Goal: Task Accomplishment & Management: Complete application form

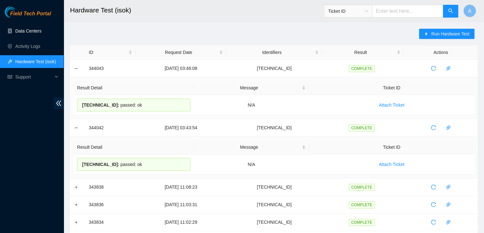
click at [41, 28] on link "Data Centers" at bounding box center [28, 30] width 26 height 5
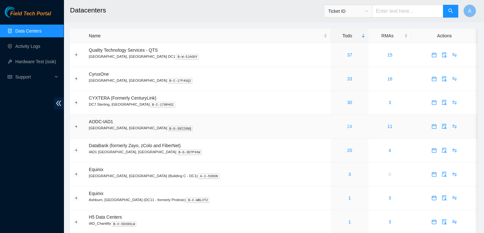
click at [347, 125] on link "24" at bounding box center [349, 126] width 5 height 5
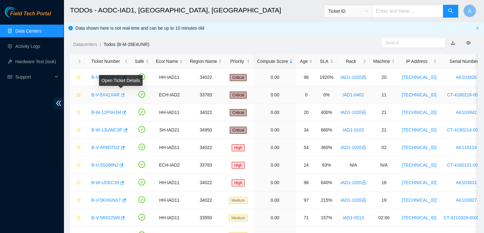
click at [123, 93] on icon "button" at bounding box center [123, 95] width 4 height 4
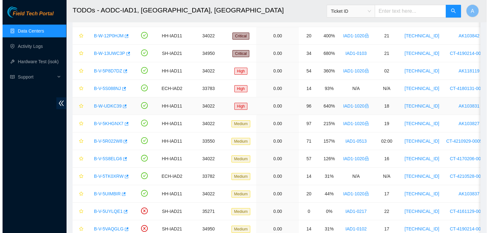
scroll to position [77, 0]
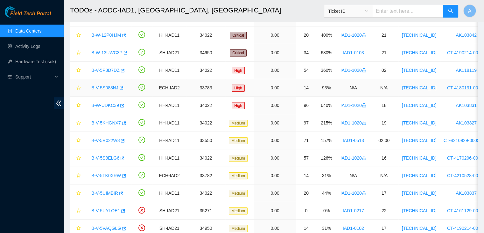
click at [101, 86] on link "B-V-5S088NJ" at bounding box center [104, 87] width 27 height 5
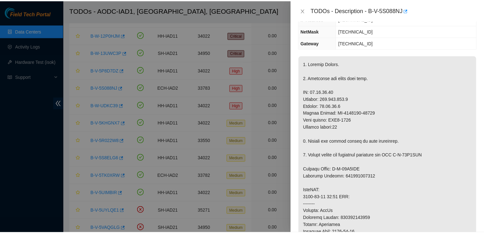
scroll to position [65, 0]
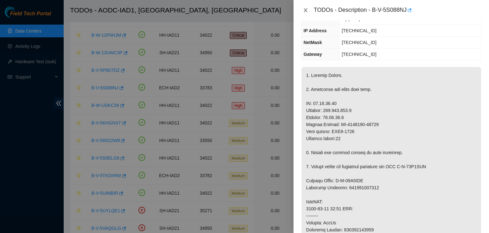
click at [306, 10] on icon "close" at bounding box center [306, 10] width 4 height 4
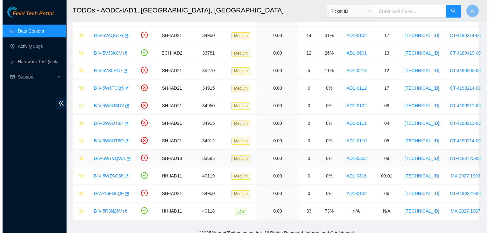
scroll to position [269, 0]
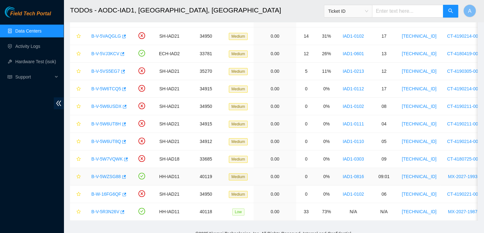
click at [110, 175] on link "B-V-5WZSG88" at bounding box center [106, 176] width 30 height 5
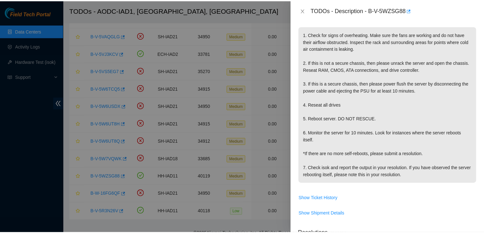
scroll to position [92, 0]
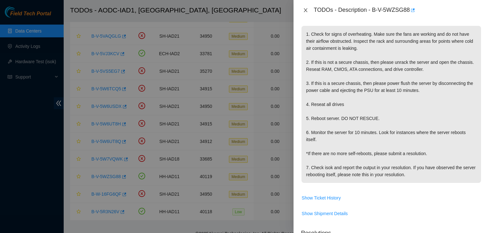
click at [308, 11] on icon "close" at bounding box center [305, 10] width 5 height 5
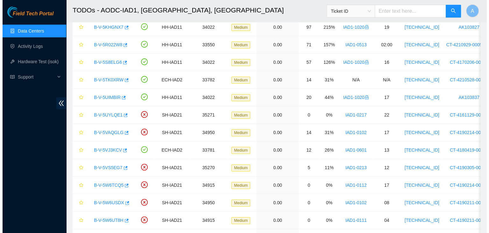
scroll to position [171, 0]
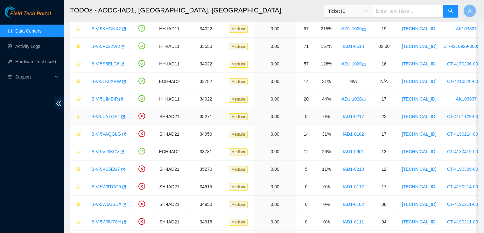
click at [111, 115] on link "B-V-5UYLQE1" at bounding box center [105, 116] width 29 height 5
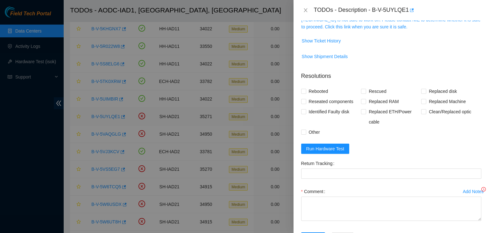
scroll to position [104, 0]
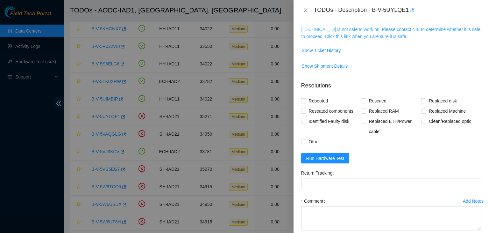
click at [343, 37] on link "104.98.119.185 is not safe to work on. Please contact NIE to determine whether …" at bounding box center [391, 33] width 179 height 12
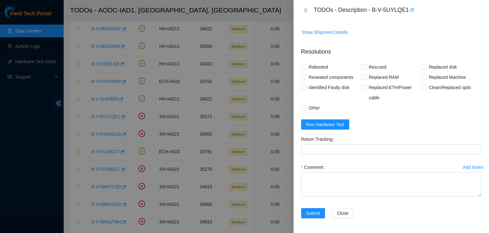
scroll to position [381, 0]
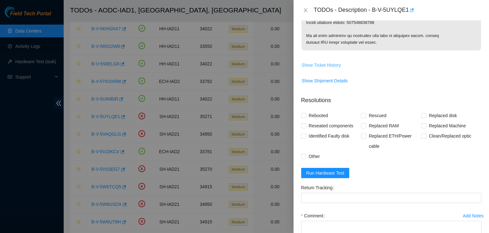
click at [333, 64] on span "Show Ticket History" at bounding box center [321, 64] width 39 height 7
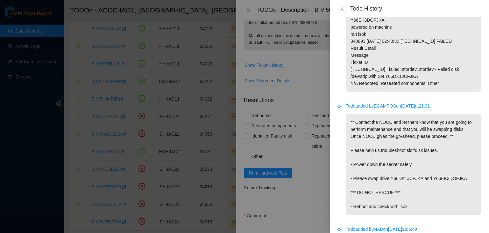
scroll to position [909, 0]
click at [343, 8] on icon "close" at bounding box center [342, 9] width 4 height 4
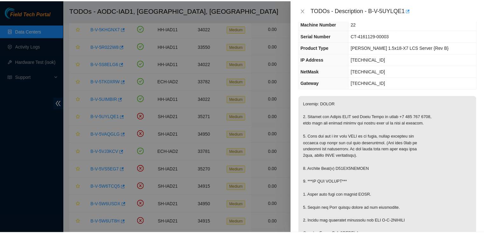
scroll to position [0, 0]
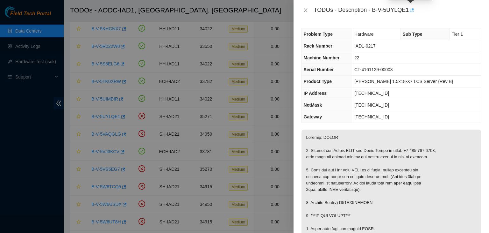
click at [411, 11] on icon "button" at bounding box center [411, 10] width 4 height 4
click at [304, 10] on icon "close" at bounding box center [305, 10] width 5 height 5
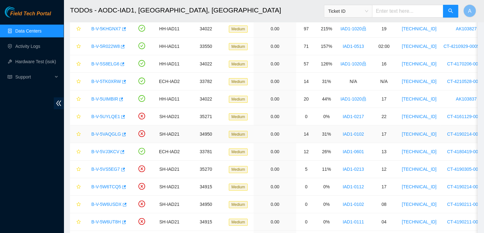
click at [113, 133] on link "B-V-5VAQGLG" at bounding box center [106, 133] width 30 height 5
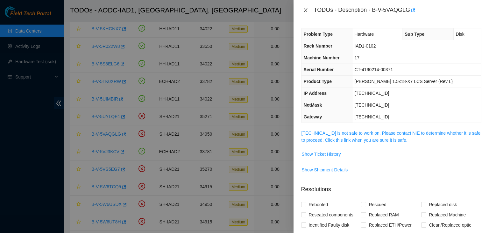
click at [304, 8] on icon "close" at bounding box center [306, 10] width 4 height 4
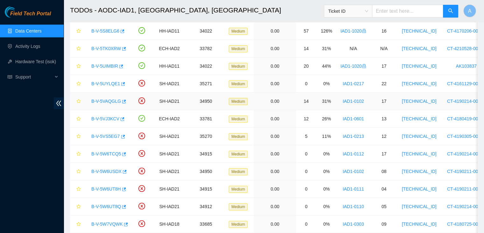
scroll to position [205, 0]
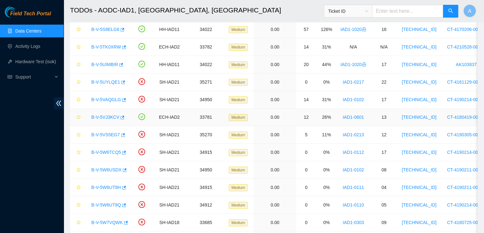
click at [110, 116] on link "B-V-5VJ3KCV" at bounding box center [105, 116] width 28 height 5
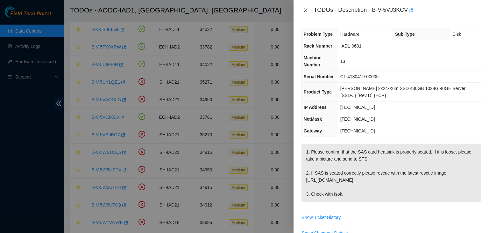
click at [306, 12] on icon "close" at bounding box center [305, 10] width 5 height 5
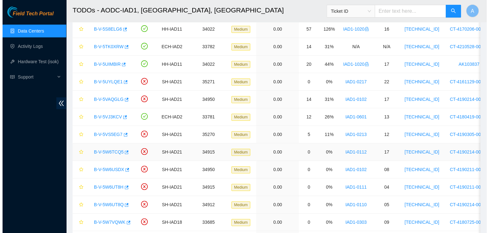
scroll to position [279, 0]
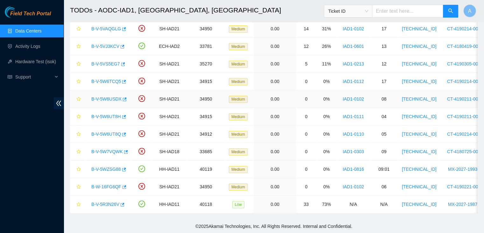
click at [110, 96] on link "B-V-5W6USDX" at bounding box center [106, 98] width 30 height 5
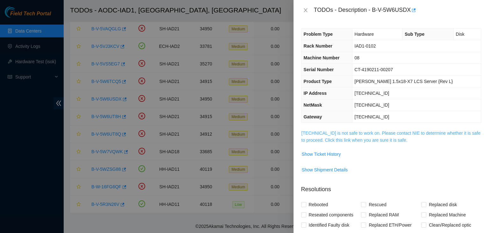
click at [341, 132] on link "104.84.154.27 is not safe to work on. Please contact NIE to determine whether i…" at bounding box center [391, 136] width 179 height 12
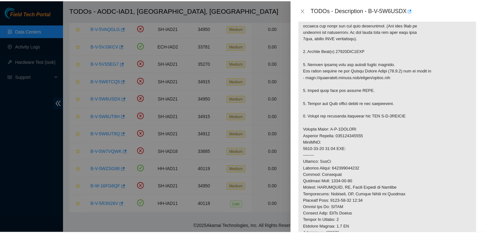
scroll to position [152, 0]
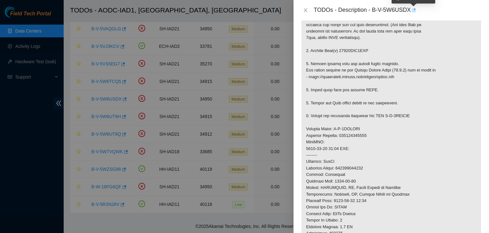
click at [413, 12] on icon "button" at bounding box center [413, 10] width 4 height 4
click at [304, 11] on icon "close" at bounding box center [305, 10] width 5 height 5
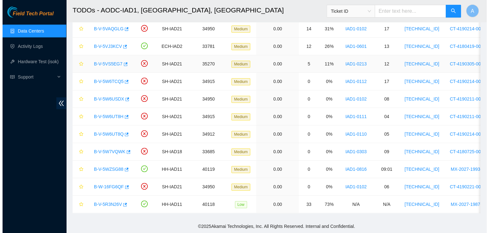
scroll to position [133, 0]
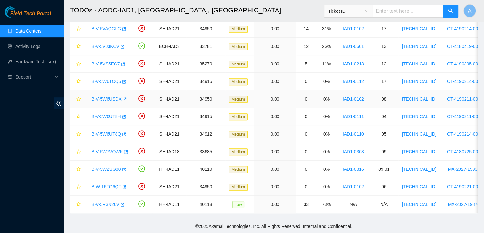
click at [108, 96] on link "B-V-5W6USDX" at bounding box center [106, 98] width 30 height 5
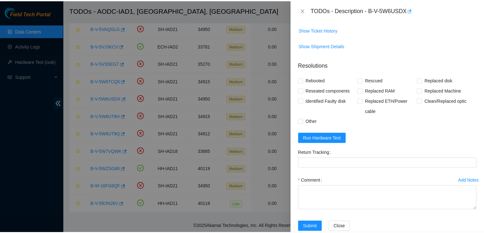
scroll to position [77, 0]
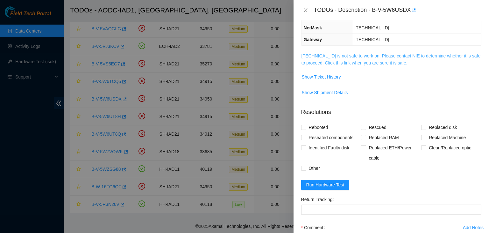
click at [351, 53] on link "104.84.154.27 is not safe to work on. Please contact NIE to determine whether i…" at bounding box center [391, 59] width 179 height 12
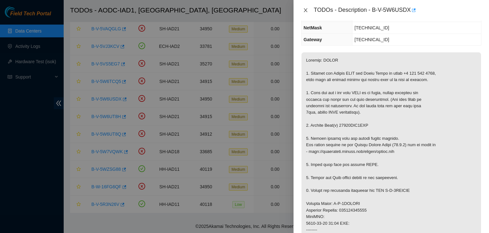
click at [307, 11] on icon "close" at bounding box center [306, 10] width 4 height 4
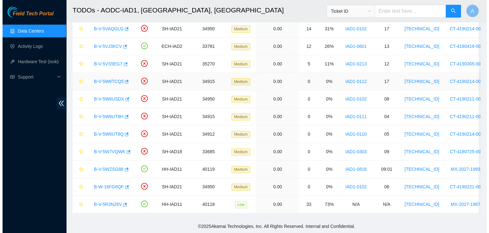
scroll to position [98, 0]
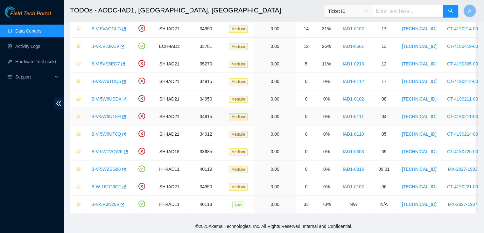
click at [108, 115] on div "B-V-5W6UT8H" at bounding box center [108, 116] width 40 height 10
click at [109, 114] on link "B-V-5W6UT8H" at bounding box center [106, 116] width 30 height 5
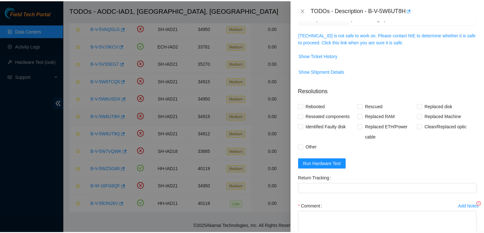
scroll to position [77, 0]
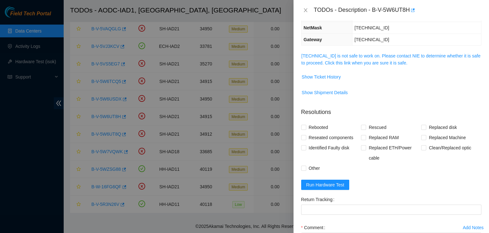
click at [325, 59] on span "104.84.228.27 is not safe to work on. Please contact NIE to determine whether i…" at bounding box center [392, 59] width 180 height 14
click at [325, 60] on link "104.84.228.27 is not safe to work on. Please contact NIE to determine whether i…" at bounding box center [391, 59] width 179 height 12
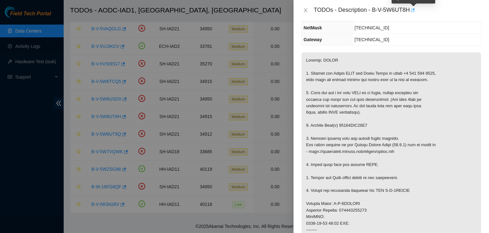
click at [413, 8] on icon "button" at bounding box center [412, 10] width 4 height 4
click at [304, 11] on icon "close" at bounding box center [305, 10] width 5 height 5
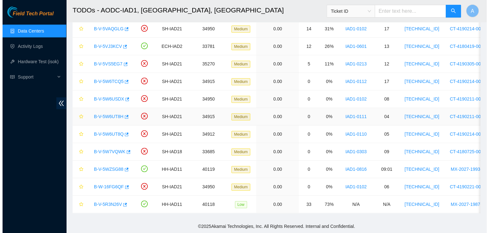
scroll to position [98, 0]
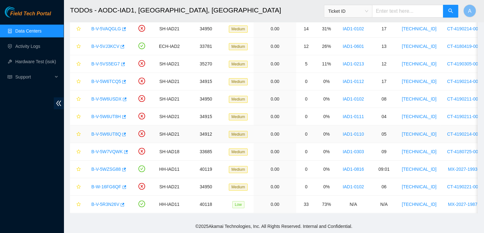
click at [110, 133] on div "B-V-5W6UT8Q" at bounding box center [108, 134] width 40 height 10
click at [104, 131] on link "B-V-5W6UT8Q" at bounding box center [106, 133] width 30 height 5
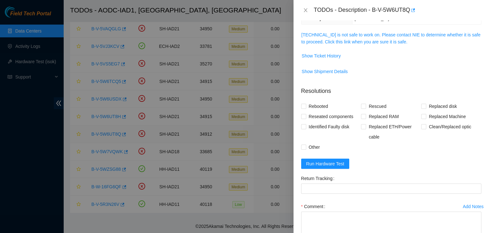
scroll to position [77, 0]
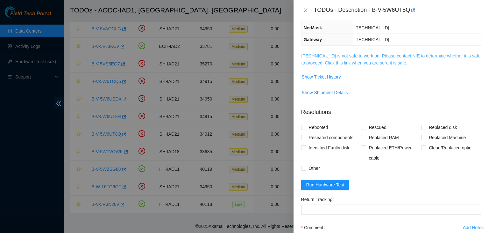
click at [354, 61] on link "104.84.155.176 is not safe to work on. Please contact NIE to determine whether …" at bounding box center [391, 59] width 179 height 12
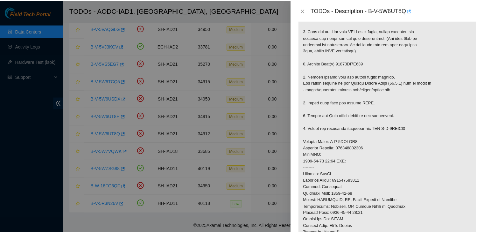
scroll to position [139, 0]
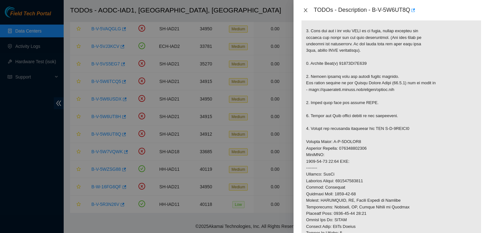
click at [307, 12] on icon "close" at bounding box center [305, 10] width 5 height 5
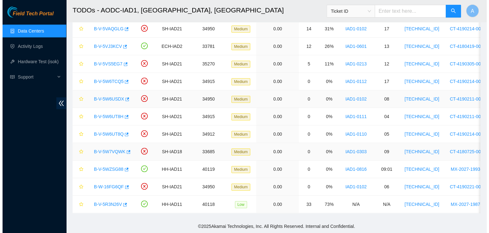
scroll to position [133, 0]
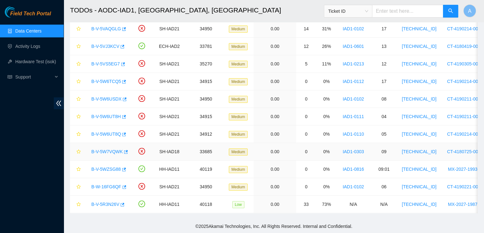
click at [103, 149] on link "B-V-5W7VQWK" at bounding box center [107, 151] width 32 height 5
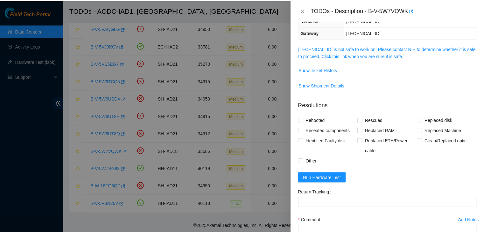
scroll to position [84, 0]
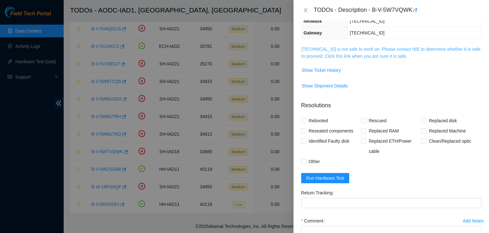
click at [387, 58] on link "23.60.98.58 is not safe to work on. Please contact NIE to determine whether it …" at bounding box center [391, 53] width 179 height 12
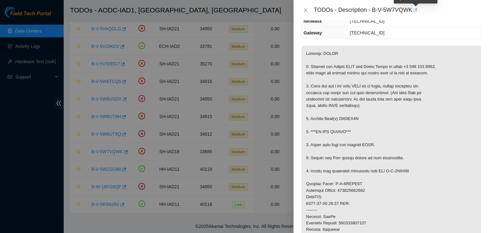
click at [417, 10] on icon "button" at bounding box center [415, 10] width 4 height 4
click at [307, 10] on icon "close" at bounding box center [305, 10] width 5 height 5
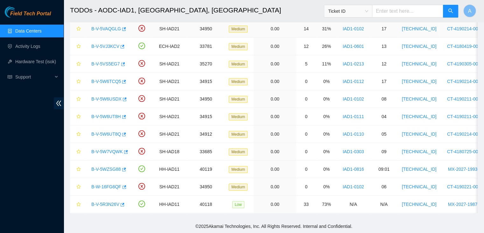
scroll to position [104, 0]
click at [41, 32] on link "Data Centers" at bounding box center [28, 30] width 26 height 5
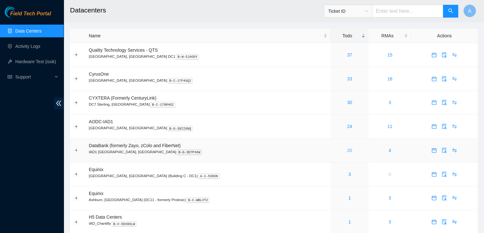
click at [347, 151] on link "20" at bounding box center [349, 149] width 5 height 5
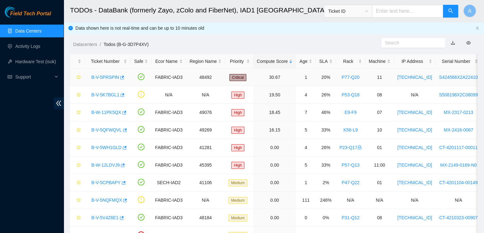
click at [106, 73] on div "B-V-5PRSPIN" at bounding box center [107, 77] width 39 height 10
click at [106, 75] on link "B-V-5PRSPIN" at bounding box center [105, 77] width 28 height 5
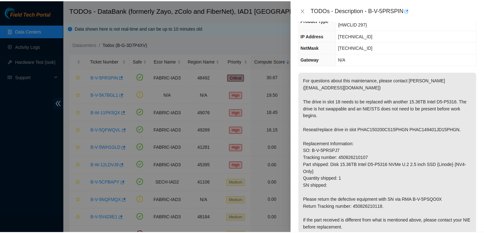
scroll to position [57, 0]
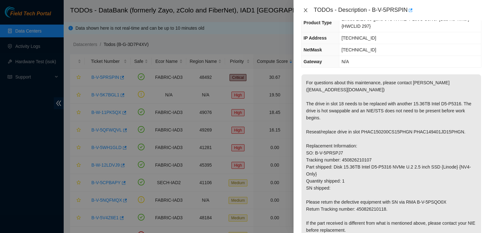
click at [305, 9] on icon "close" at bounding box center [306, 10] width 4 height 4
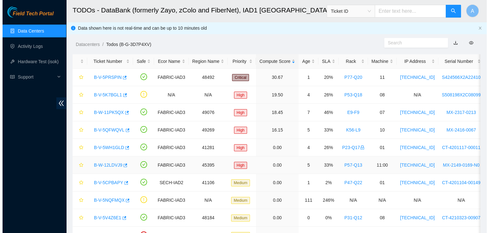
scroll to position [68, 0]
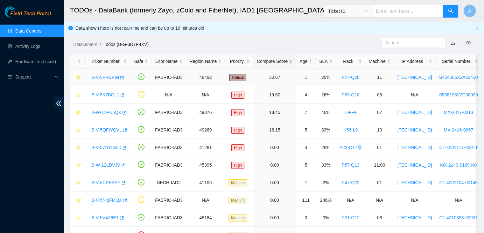
click at [108, 75] on link "B-V-5PRSPIN" at bounding box center [105, 77] width 28 height 5
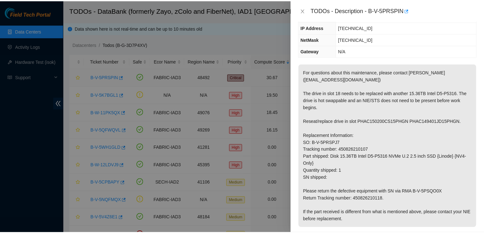
scroll to position [57, 0]
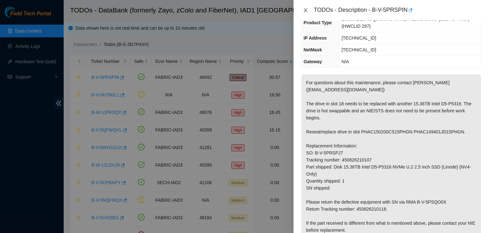
click at [308, 10] on icon "close" at bounding box center [305, 10] width 5 height 5
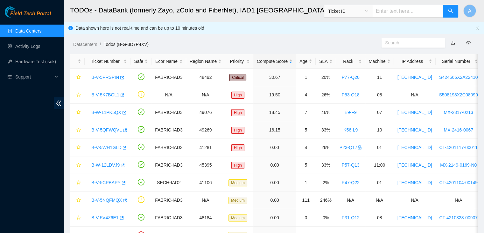
scroll to position [47, 0]
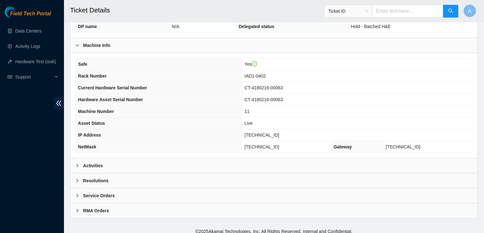
scroll to position [198, 0]
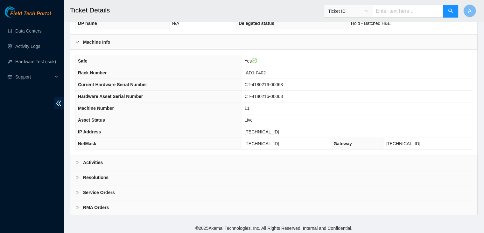
click at [226, 162] on div "Activities" at bounding box center [273, 162] width 407 height 15
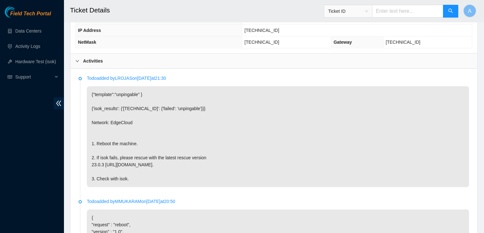
scroll to position [296, 0]
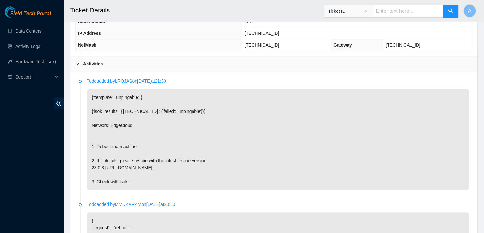
click at [161, 148] on p "{"template":"unpingable" } {'isok_results': {'23.60.92.21': {'failed': 'unpinga…" at bounding box center [278, 139] width 383 height 101
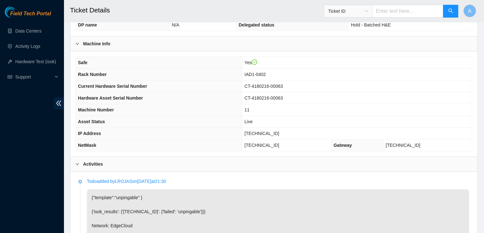
scroll to position [196, 0]
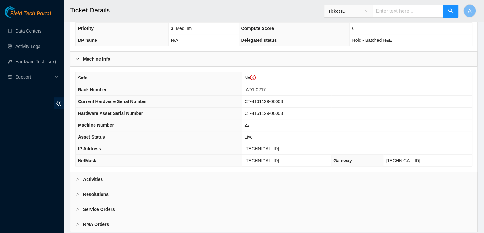
scroll to position [210, 0]
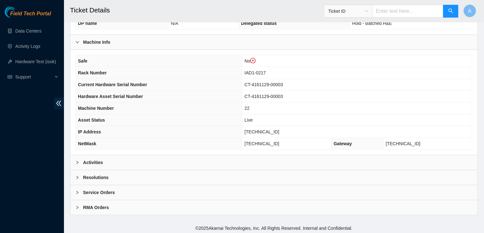
click at [182, 165] on div "Activities" at bounding box center [273, 162] width 407 height 15
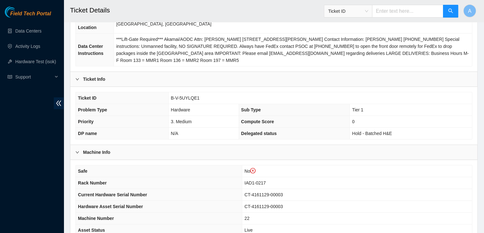
scroll to position [58, 0]
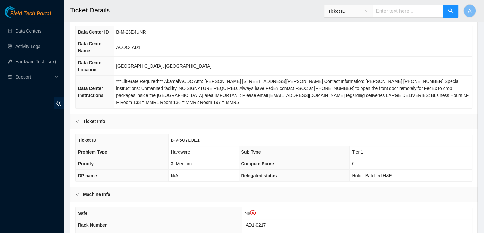
click at [198, 140] on td "B-V-5UYLQE1" at bounding box center [320, 140] width 304 height 12
drag, startPoint x: 197, startPoint y: 139, endPoint x: 170, endPoint y: 138, distance: 26.5
click at [170, 138] on td "B-V-5UYLQE1" at bounding box center [320, 140] width 304 height 12
copy span "B-V-5UYLQE1"
click at [13, 183] on div "Field Tech Portal Data Centers Activity Logs Hardware Test (isok) Support" at bounding box center [32, 119] width 64 height 226
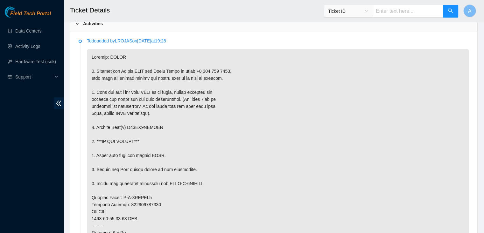
scroll to position [349, 0]
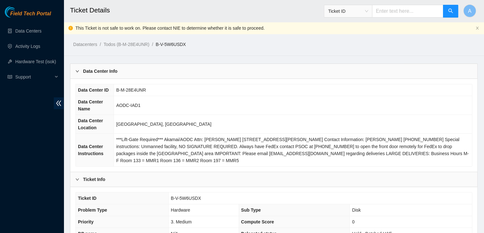
scroll to position [210, 0]
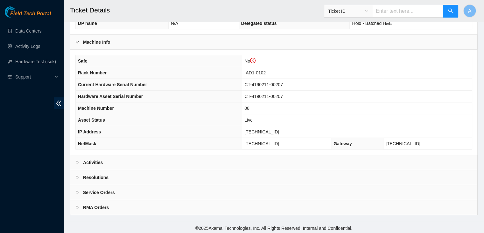
click at [218, 159] on div "Activities" at bounding box center [273, 162] width 407 height 15
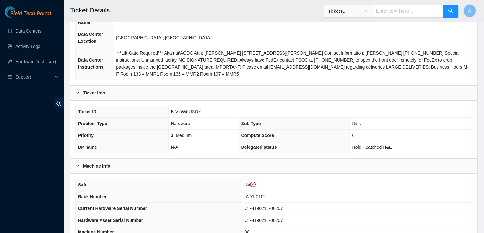
scroll to position [82, 0]
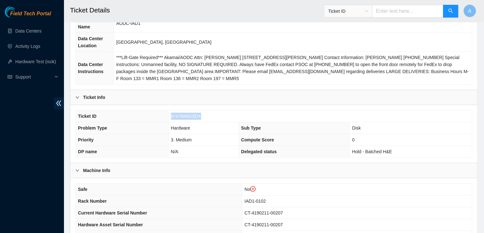
drag, startPoint x: 170, startPoint y: 114, endPoint x: 205, endPoint y: 114, distance: 34.7
click at [205, 114] on tr "Ticket ID B-V-5W6USDX" at bounding box center [274, 116] width 397 height 12
copy tr "B-V-5W6USDX"
click at [205, 114] on td "B-V-5W6USDX" at bounding box center [320, 116] width 304 height 12
click at [38, 152] on div "Field Tech Portal Data Centers Activity Logs Hardware Test (isok) Support" at bounding box center [32, 119] width 64 height 226
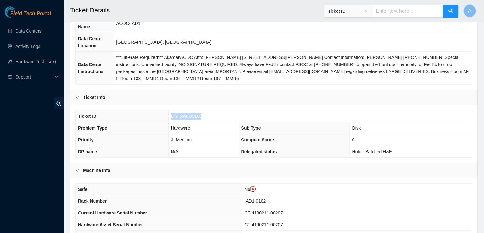
drag, startPoint x: 171, startPoint y: 116, endPoint x: 199, endPoint y: 115, distance: 28.0
click at [199, 115] on span "B-V-5W6USDX" at bounding box center [186, 115] width 30 height 5
copy span "B-V-5W6USDX"
click at [199, 115] on span "B-V-5W6USDX" at bounding box center [186, 115] width 30 height 5
click at [59, 170] on div "Field Tech Portal Data Centers Activity Logs Hardware Test (isok) Support" at bounding box center [32, 119] width 64 height 226
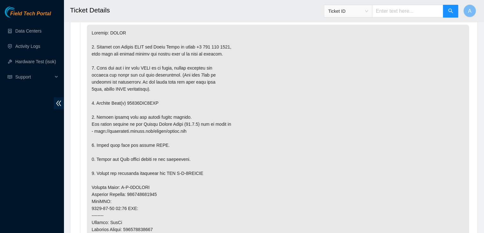
scroll to position [0, 0]
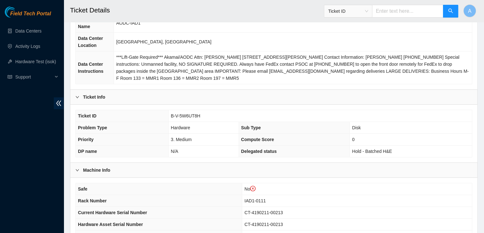
scroll to position [82, 0]
drag, startPoint x: 211, startPoint y: 113, endPoint x: 144, endPoint y: 119, distance: 67.8
click at [144, 119] on tr "Ticket ID B-V-5W6UT8H" at bounding box center [274, 116] width 397 height 12
copy tr "B-V-5W6UT8H"
click at [144, 119] on th "Ticket ID" at bounding box center [122, 116] width 93 height 12
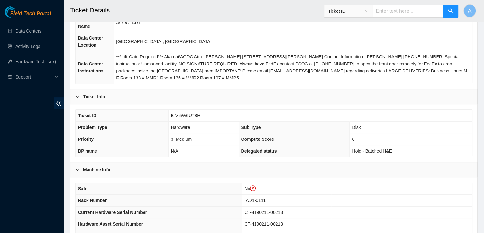
click at [13, 152] on div "Field Tech Portal Data Centers Activity Logs Hardware Test (isok) Support" at bounding box center [32, 119] width 64 height 226
drag, startPoint x: 171, startPoint y: 115, endPoint x: 199, endPoint y: 115, distance: 28.0
click at [199, 115] on span "B-V-5W6UT8H" at bounding box center [186, 115] width 30 height 5
copy span "B-V-5W6UT8H"
click at [46, 172] on div "Field Tech Portal Data Centers Activity Logs Hardware Test (isok) Support" at bounding box center [32, 119] width 64 height 226
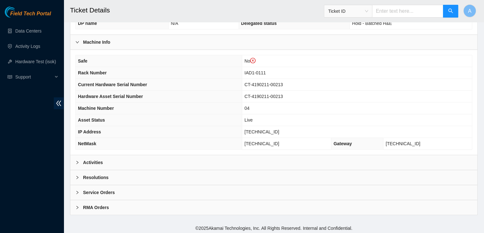
scroll to position [209, 0]
click at [155, 158] on div "Activities" at bounding box center [273, 162] width 407 height 15
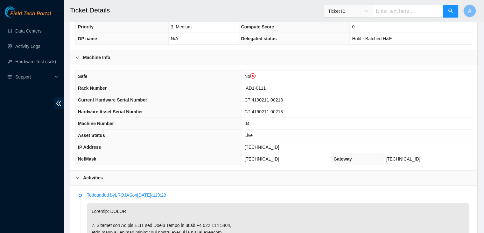
scroll to position [167, 0]
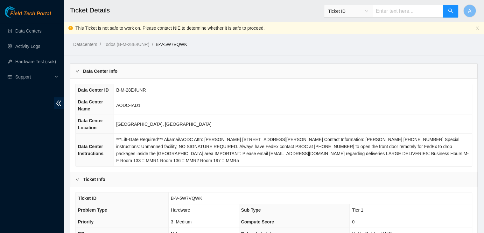
scroll to position [210, 0]
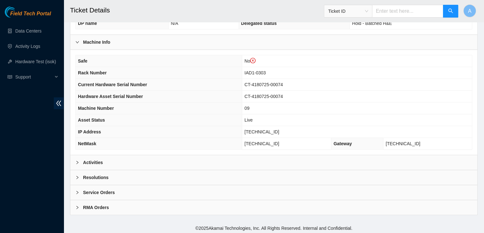
click at [256, 159] on div "Activities" at bounding box center [273, 162] width 407 height 15
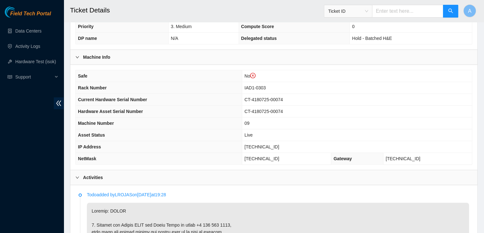
scroll to position [166, 0]
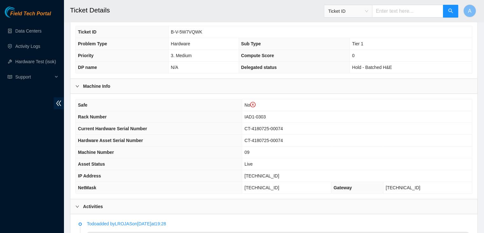
click at [31, 144] on div "Field Tech Portal Data Centers Activity Logs Hardware Test (isok) Support" at bounding box center [32, 119] width 64 height 226
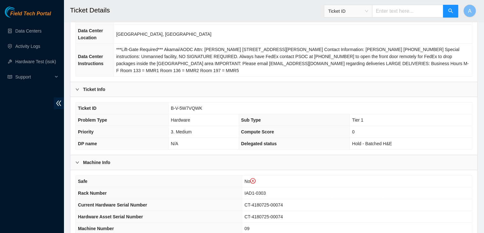
scroll to position [90, 0]
drag, startPoint x: 201, startPoint y: 106, endPoint x: 173, endPoint y: 112, distance: 29.1
click at [173, 112] on td "B-V-5W7VQWK" at bounding box center [320, 109] width 304 height 12
click at [200, 109] on span "B-V-5W7VQWK" at bounding box center [187, 108] width 32 height 5
drag, startPoint x: 201, startPoint y: 109, endPoint x: 171, endPoint y: 111, distance: 29.7
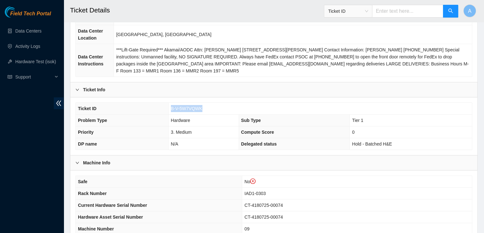
click at [171, 111] on td "B-V-5W7VQWK" at bounding box center [320, 109] width 304 height 12
copy span "B-V-5W7VQWK"
click at [171, 111] on td "B-V-5W7VQWK" at bounding box center [320, 109] width 304 height 12
click at [12, 161] on div "Field Tech Portal Data Centers Activity Logs Hardware Test (isok) Support" at bounding box center [32, 119] width 64 height 226
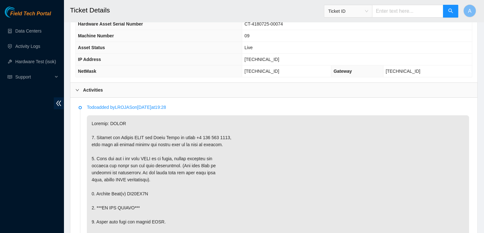
scroll to position [282, 0]
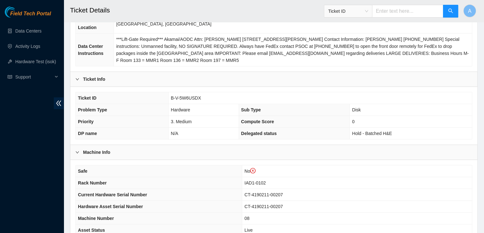
scroll to position [210, 0]
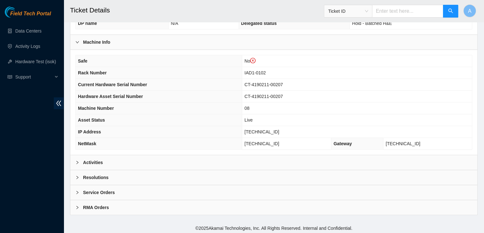
click at [236, 155] on div "Activities" at bounding box center [273, 162] width 407 height 15
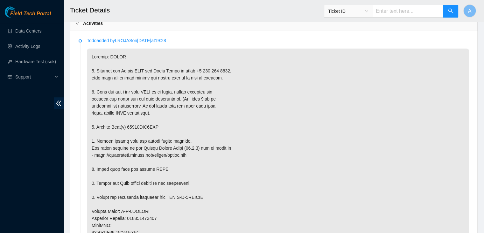
scroll to position [379, 0]
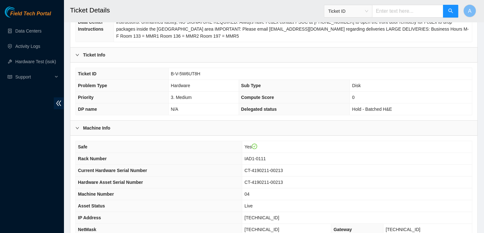
scroll to position [198, 0]
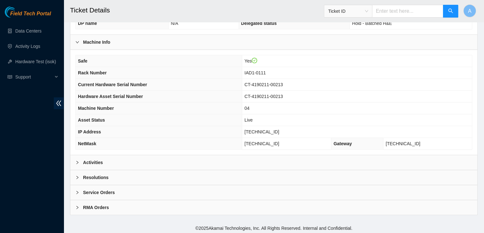
click at [157, 161] on div "Activities" at bounding box center [273, 162] width 407 height 15
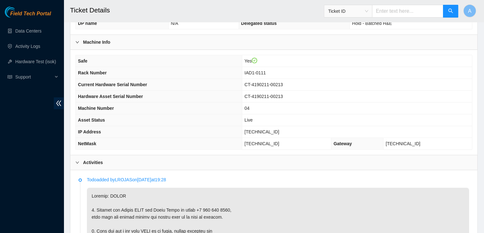
scroll to position [329, 0]
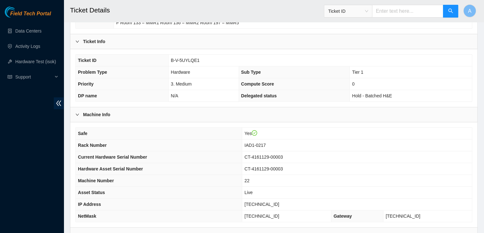
scroll to position [198, 0]
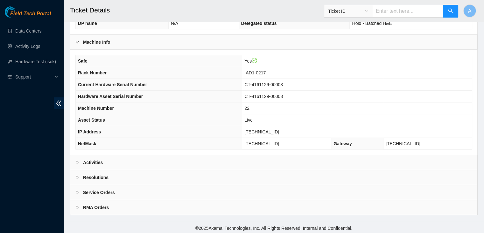
click at [133, 161] on div "Activities" at bounding box center [273, 162] width 407 height 15
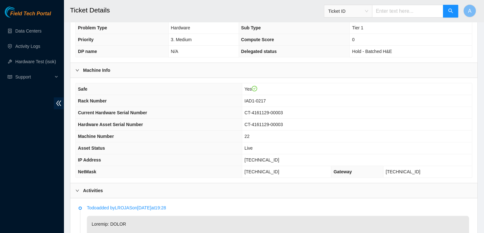
scroll to position [169, 0]
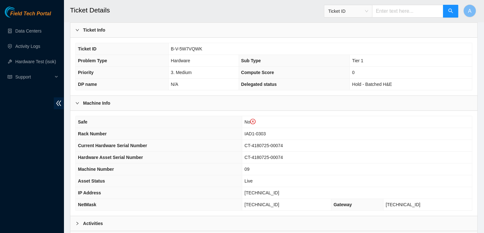
scroll to position [210, 0]
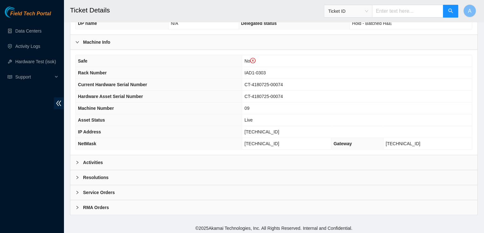
click at [208, 155] on div "Activities" at bounding box center [273, 162] width 407 height 15
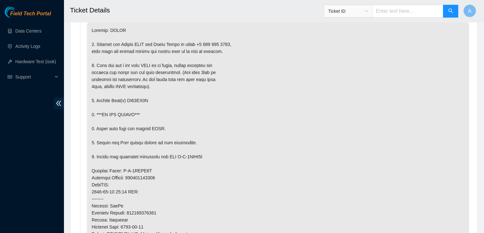
scroll to position [369, 0]
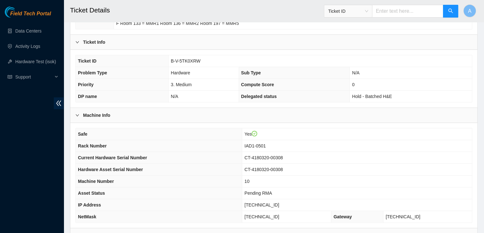
scroll to position [124, 0]
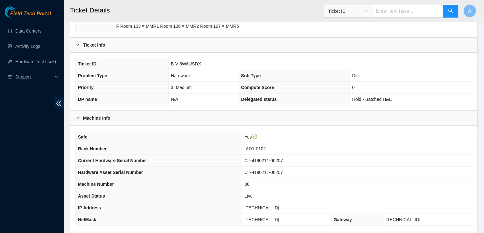
scroll to position [198, 0]
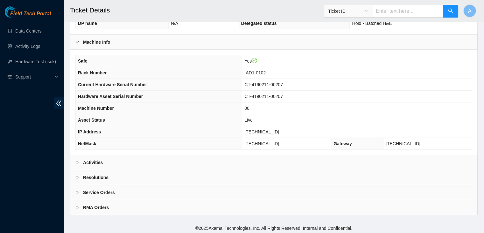
click at [150, 156] on div "Activities" at bounding box center [273, 162] width 407 height 15
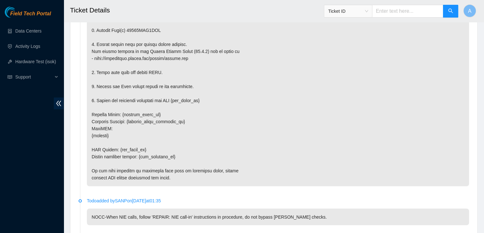
scroll to position [1145, 0]
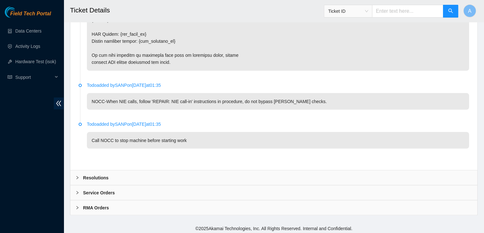
click at [150, 180] on div "Resolutions" at bounding box center [273, 177] width 407 height 15
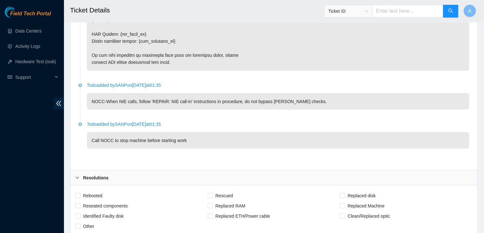
scroll to position [1206, 0]
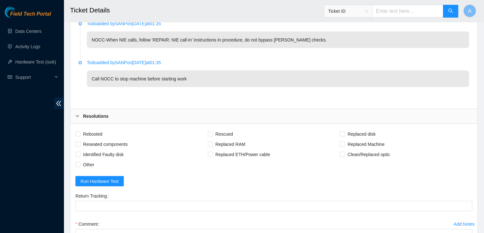
click at [103, 128] on span "Rebooted" at bounding box center [93, 133] width 25 height 10
click at [80, 131] on input "Rebooted" at bounding box center [77, 133] width 4 height 4
checkbox input "true"
click at [107, 141] on span "Reseated components" at bounding box center [106, 144] width 50 height 10
click at [80, 141] on input "Reseated components" at bounding box center [77, 143] width 4 height 4
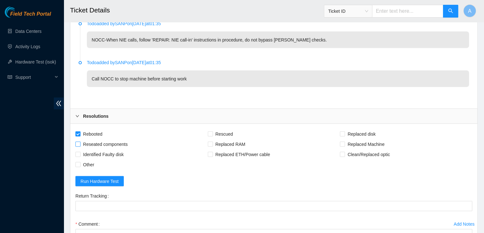
checkbox input "true"
click at [217, 132] on span "Rescued" at bounding box center [224, 133] width 23 height 10
click at [212, 132] on input "Rescued" at bounding box center [210, 133] width 4 height 4
checkbox input "true"
click at [358, 129] on span "Replaced disk" at bounding box center [361, 133] width 33 height 10
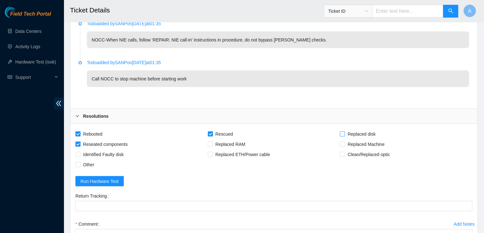
click at [345, 131] on input "Replaced disk" at bounding box center [342, 133] width 4 height 4
checkbox input "true"
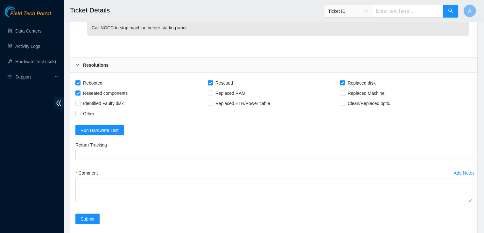
scroll to position [1308, 0]
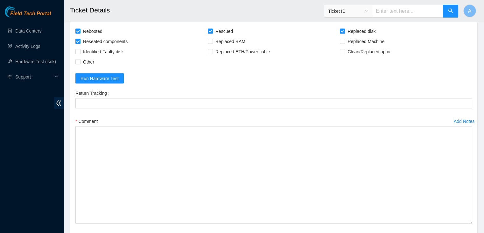
drag, startPoint x: 469, startPoint y: 146, endPoint x: 365, endPoint y: 188, distance: 112.1
click at [441, 219] on textarea "Comment" at bounding box center [273, 174] width 397 height 97
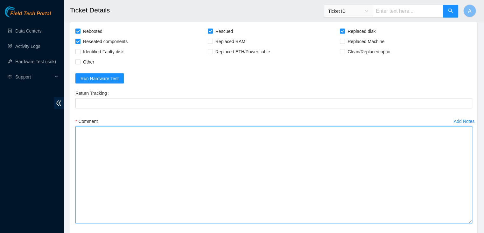
click at [331, 168] on textarea "Comment" at bounding box center [273, 174] width 397 height 97
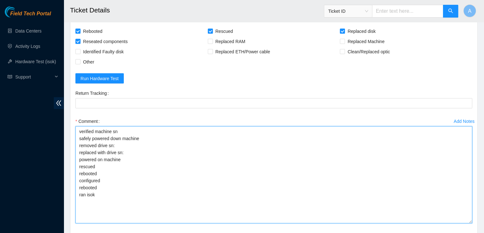
click at [190, 141] on textarea "verified machine sn safely powered down machine removed drive sn: replaced with…" at bounding box center [273, 174] width 397 height 97
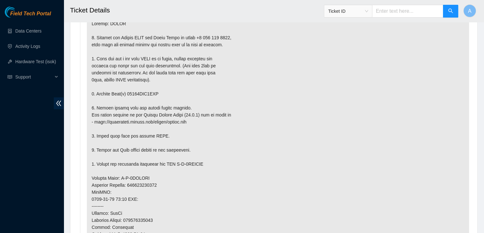
scroll to position [392, 0]
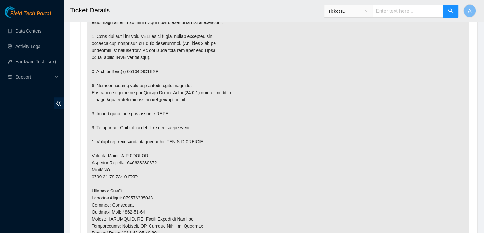
click at [147, 66] on p at bounding box center [278, 162] width 383 height 339
copy p "18521FDB4ECE"
click at [147, 66] on p at bounding box center [278, 162] width 383 height 339
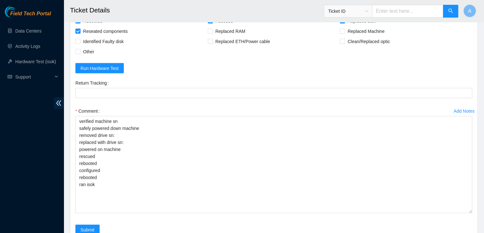
scroll to position [1381, 0]
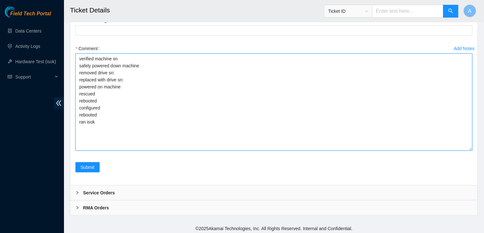
click at [147, 70] on textarea "verified machine sn safely powered down machine removed drive sn: replaced with…" at bounding box center [273, 102] width 397 height 97
paste textarea "18521FDB4ECE"
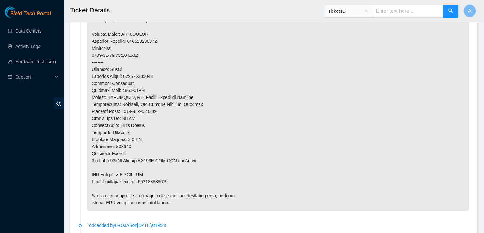
scroll to position [532, 0]
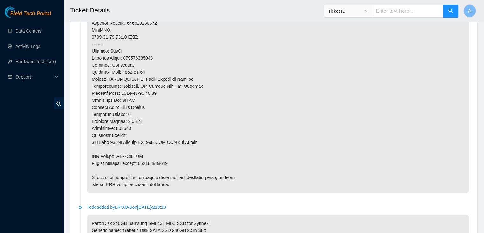
type textarea "verified machine sn safely powered down machine removed drive sn: 18521FDB4ECE …"
click at [161, 160] on p at bounding box center [278, 22] width 383 height 339
copy p "463470060259"
click at [161, 160] on p at bounding box center [278, 22] width 383 height 339
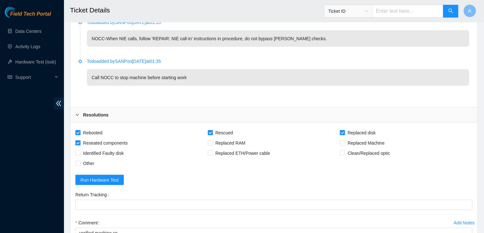
scroll to position [1208, 0]
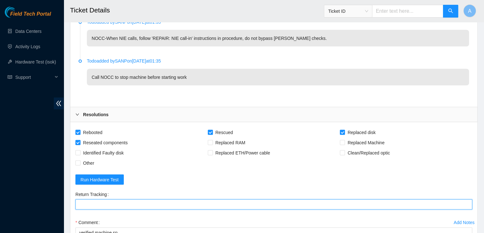
click at [166, 199] on Tracking "Return Tracking" at bounding box center [273, 204] width 397 height 10
paste Tracking "463470060259"
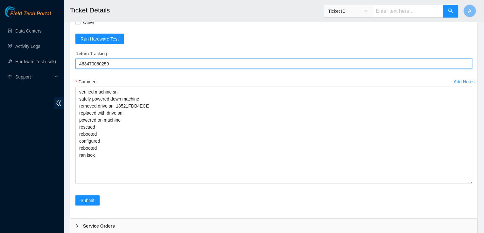
scroll to position [1349, 0]
type Tracking "463470060259"
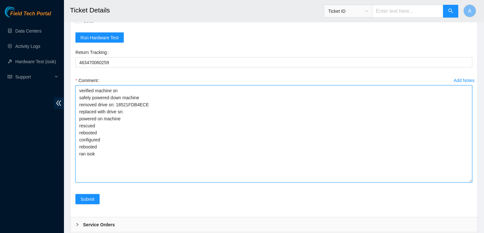
click at [214, 123] on textarea "verified machine sn safely powered down machine removed drive sn: 18521FDB4ECE …" at bounding box center [273, 133] width 397 height 97
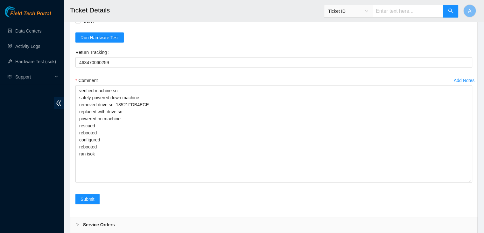
click at [45, 138] on div "Field Tech Portal Data Centers Activity Logs Hardware Test (isok) Support" at bounding box center [32, 119] width 64 height 226
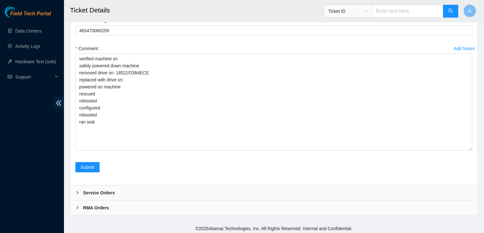
scroll to position [1381, 0]
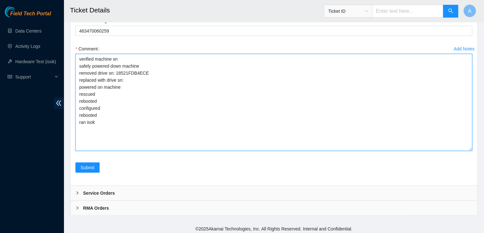
click at [177, 102] on textarea "verified machine sn safely powered down machine removed drive sn: 18521FDB4ECE …" at bounding box center [273, 102] width 397 height 97
click at [192, 88] on textarea "verified machine sn safely powered down machine removed drive sn: 18521FDB4ECE …" at bounding box center [273, 102] width 397 height 97
paste textarea "S1G0NYAF505463"
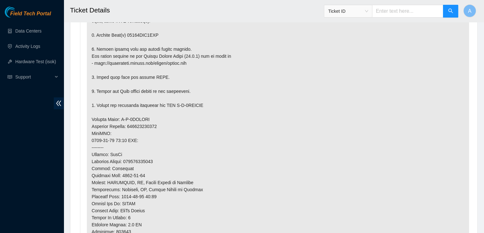
scroll to position [428, 0]
type textarea "verified machine sn safely powered down machine removed drive sn: 18521FDB4ECE …"
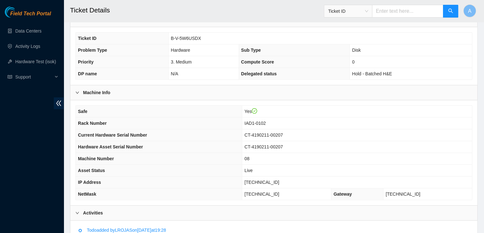
scroll to position [145, 0]
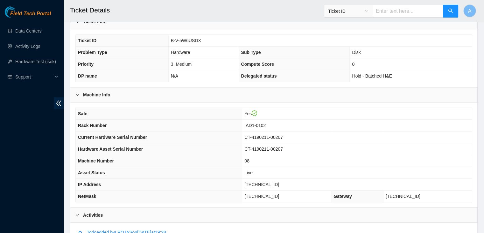
click at [265, 182] on span "104.84.154.27" at bounding box center [262, 184] width 35 height 5
click at [265, 182] on span "[TECHNICAL_ID]" at bounding box center [262, 184] width 35 height 5
copy span "[TECHNICAL_ID]"
click at [265, 182] on span "[TECHNICAL_ID]" at bounding box center [262, 184] width 35 height 5
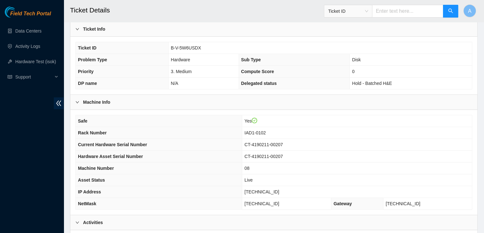
scroll to position [140, 0]
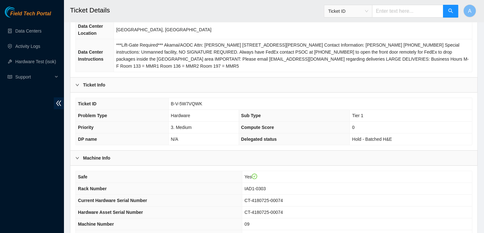
scroll to position [83, 0]
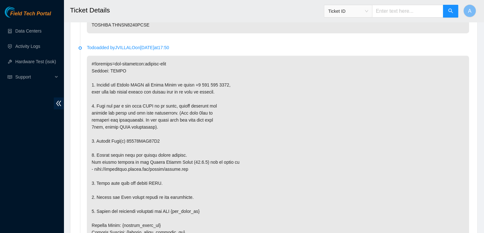
scroll to position [1145, 0]
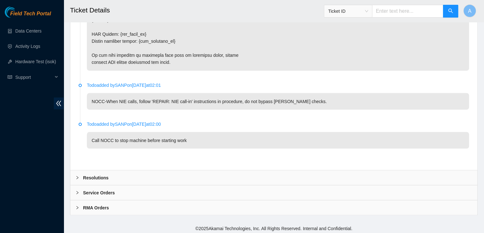
click at [210, 178] on div "Resolutions" at bounding box center [273, 177] width 407 height 15
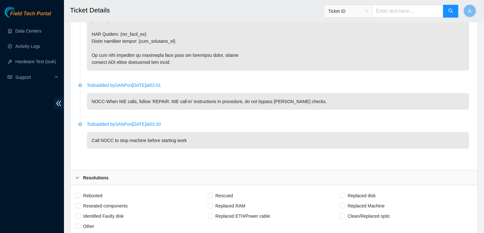
scroll to position [1234, 0]
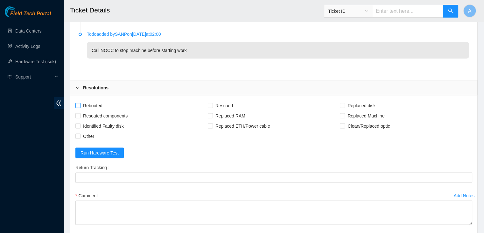
click at [102, 106] on span "Rebooted" at bounding box center [93, 105] width 25 height 10
click at [80, 106] on input "Rebooted" at bounding box center [77, 105] width 4 height 4
checkbox input "true"
click at [121, 112] on span "Reseated components" at bounding box center [106, 116] width 50 height 10
click at [80, 113] on input "Reseated components" at bounding box center [77, 115] width 4 height 4
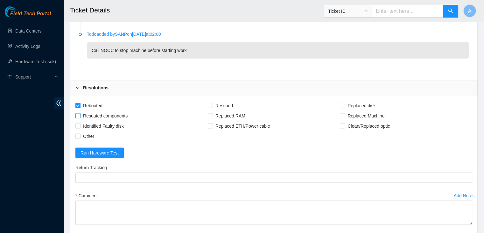
checkbox input "true"
click at [217, 104] on span "Rescued" at bounding box center [224, 105] width 23 height 10
click at [212, 104] on input "Rescued" at bounding box center [210, 105] width 4 height 4
checkbox input "true"
click at [364, 102] on span "Replaced disk" at bounding box center [361, 105] width 33 height 10
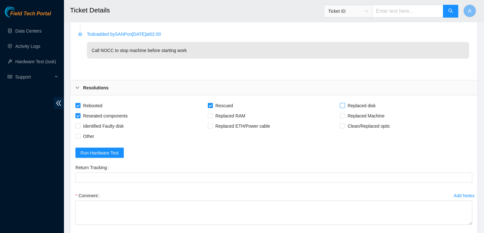
click at [345, 103] on input "Replaced disk" at bounding box center [342, 105] width 4 height 4
checkbox input "true"
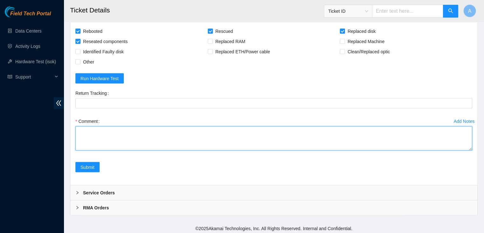
drag, startPoint x: 470, startPoint y: 148, endPoint x: 468, endPoint y: 247, distance: 99.4
drag, startPoint x: 470, startPoint y: 146, endPoint x: 467, endPoint y: 223, distance: 77.8
click at [467, 150] on textarea "Comment" at bounding box center [273, 138] width 397 height 24
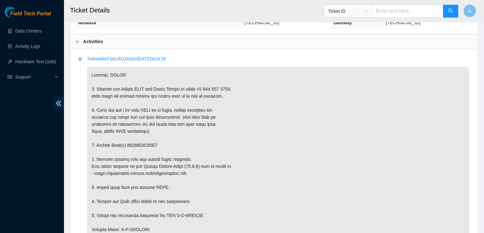
scroll to position [318, 0]
click at [139, 142] on p at bounding box center [278, 236] width 383 height 339
copy p "18521FDB51A1"
click at [139, 142] on p at bounding box center [278, 236] width 383 height 339
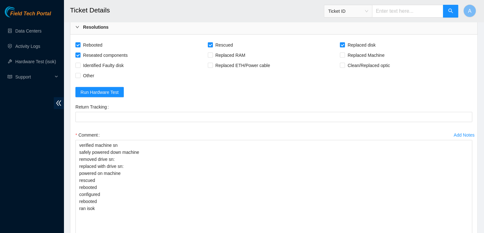
scroll to position [1335, 0]
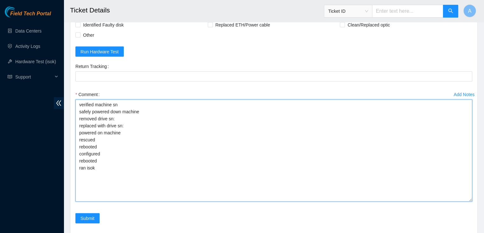
click at [168, 132] on textarea "verified machine sn safely powered down machine removed drive sn: replaced with…" at bounding box center [273, 150] width 397 height 102
paste textarea "18521FDB51A1"
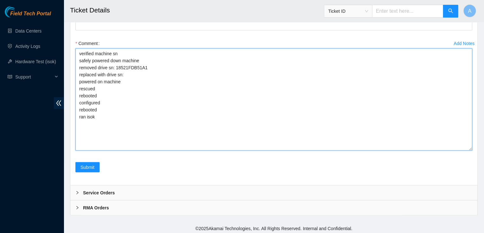
scroll to position [1354, 0]
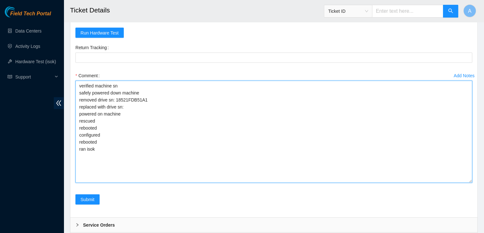
click at [176, 118] on textarea "verified machine sn safely powered down machine removed drive sn: 18521FDB51A1 …" at bounding box center [273, 132] width 397 height 102
paste textarea "S45RNC0R826804"
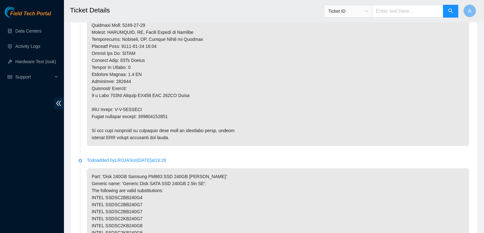
scroll to position [578, 0]
type textarea "verified machine sn safely powered down machine removed drive sn: 18521FDB51A1 …"
copy p "463470059830"
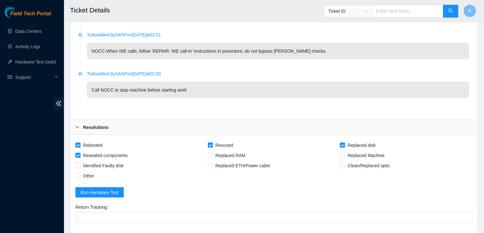
scroll to position [1224, 0]
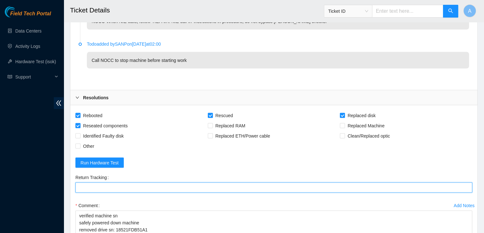
click at [152, 184] on Tracking "Return Tracking" at bounding box center [273, 187] width 397 height 10
paste Tracking "463470059830"
type Tracking "463470059830"
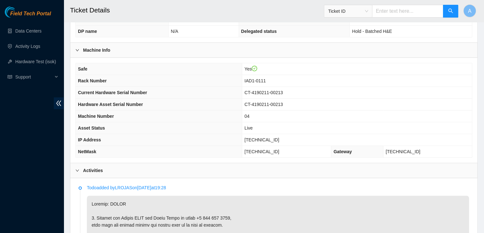
scroll to position [190, 0]
click at [272, 139] on span "[TECHNICAL_ID]" at bounding box center [262, 139] width 35 height 5
copy span "[TECHNICAL_ID]"
click at [272, 139] on span "[TECHNICAL_ID]" at bounding box center [262, 139] width 35 height 5
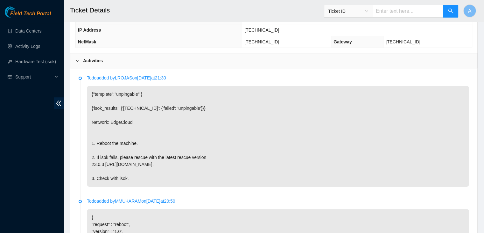
scroll to position [240, 0]
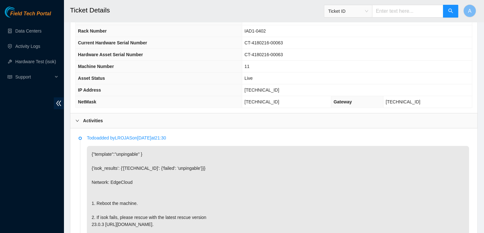
click at [275, 90] on span "[TECHNICAL_ID]" at bounding box center [262, 89] width 35 height 5
copy span "[TECHNICAL_ID]"
click at [275, 90] on span "[TECHNICAL_ID]" at bounding box center [262, 89] width 35 height 5
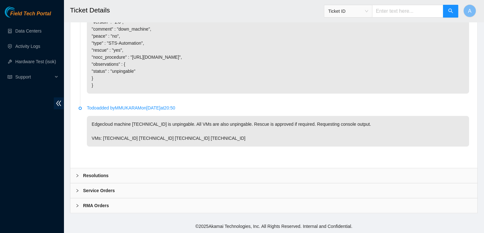
click at [156, 175] on div "Resolutions" at bounding box center [273, 175] width 407 height 15
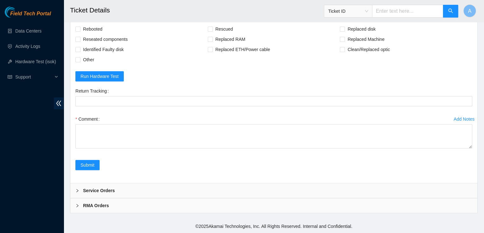
scroll to position [668, 0]
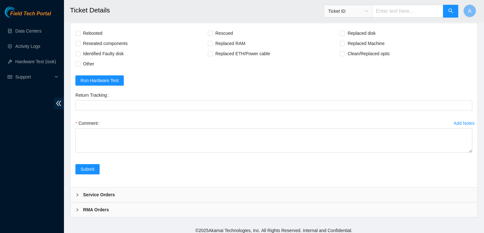
click at [98, 38] on span "Rebooted" at bounding box center [93, 33] width 25 height 10
click at [80, 35] on input "Rebooted" at bounding box center [77, 33] width 4 height 4
checkbox input "true"
click at [94, 69] on span "Other" at bounding box center [89, 64] width 16 height 10
click at [80, 66] on input "Other" at bounding box center [77, 63] width 4 height 4
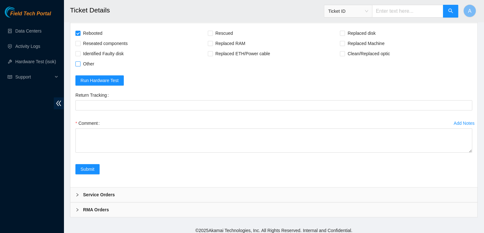
checkbox input "true"
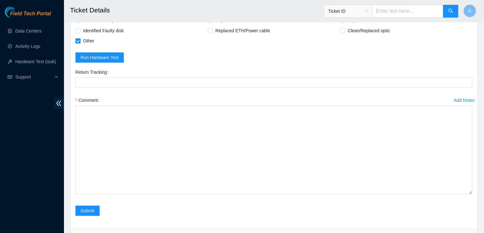
drag, startPoint x: 470, startPoint y: 147, endPoint x: 446, endPoint y: 228, distance: 85.0
click at [446, 194] on textarea "Comment" at bounding box center [273, 149] width 397 height 89
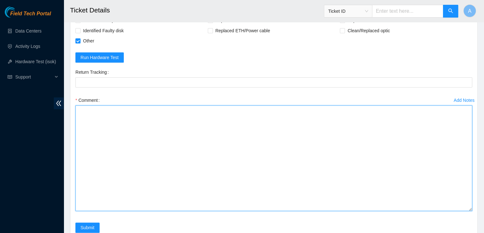
click at [368, 194] on textarea "Comment" at bounding box center [273, 157] width 397 height 105
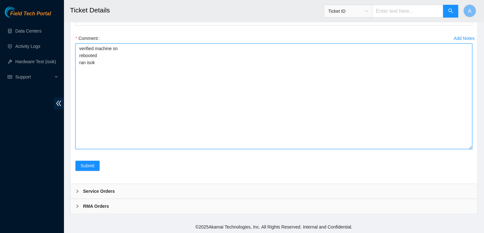
scroll to position [772, 0]
paste textarea "344595 [DATE] 09:37:40 [TECHNICAL_ID] COMPLETE Result Detail Message Ticket ID …"
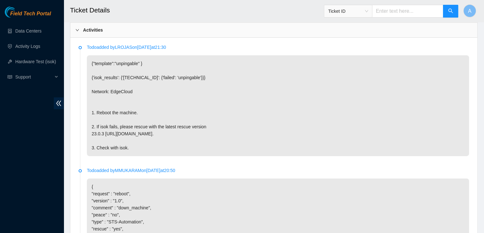
scroll to position [330, 0]
type textarea "verified machine sn rebooted ran isok 344595 [DATE] 09:37:40 [TECHNICAL_ID] COM…"
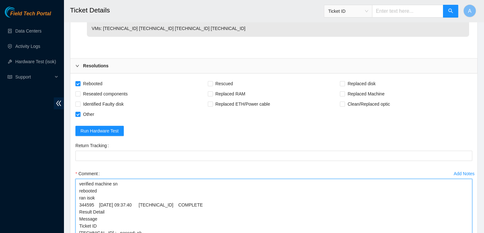
scroll to position [772, 0]
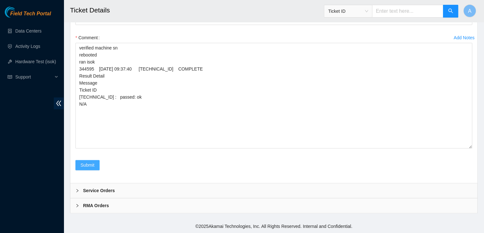
click at [90, 166] on span "Submit" at bounding box center [88, 164] width 14 height 7
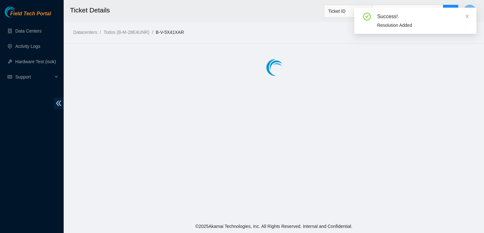
scroll to position [0, 0]
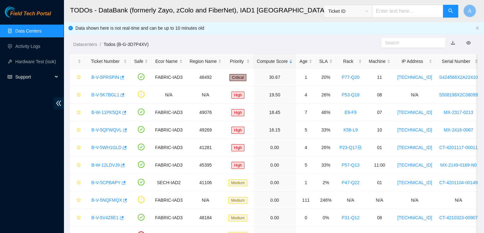
scroll to position [68, 0]
click at [45, 61] on link "Hardware Test (isok)" at bounding box center [35, 61] width 41 height 5
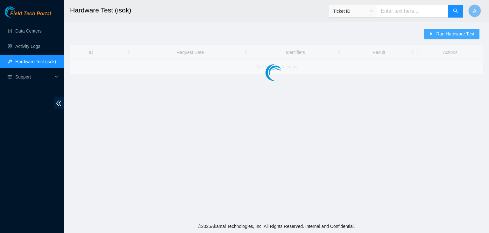
click at [441, 33] on span "Run Hardware Test" at bounding box center [455, 33] width 38 height 7
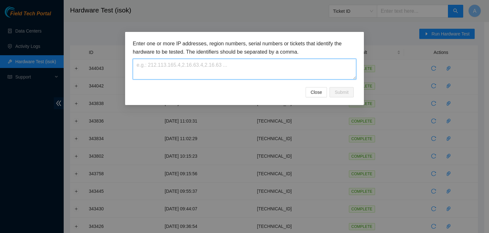
click at [304, 64] on textarea at bounding box center [245, 69] width 224 height 21
paste textarea "23.60.92.21"
type textarea "23.60.92.21"
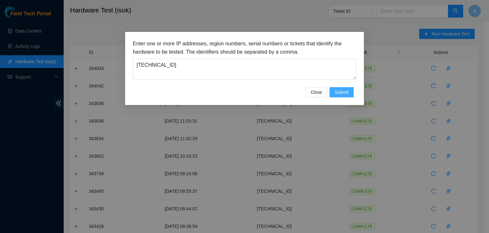
click at [347, 93] on span "Submit" at bounding box center [342, 92] width 14 height 7
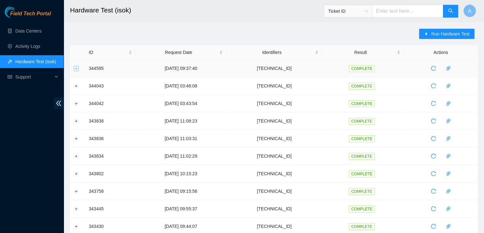
click at [75, 69] on button "Expand row" at bounding box center [76, 68] width 5 height 5
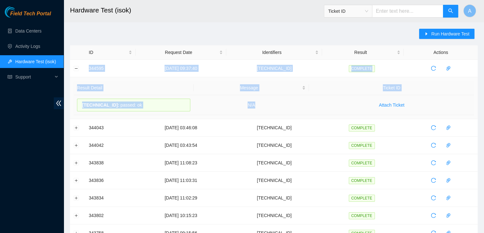
drag, startPoint x: 83, startPoint y: 68, endPoint x: 285, endPoint y: 105, distance: 205.3
copy tbody "344595 01-10-2025 09:37:40 23.60.92.21 COMPLETE Result Detail Message Ticket ID…"
click at [285, 105] on td "N/A" at bounding box center [252, 105] width 116 height 20
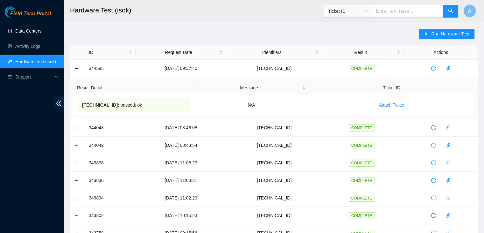
click at [41, 28] on link "Data Centers" at bounding box center [28, 30] width 26 height 5
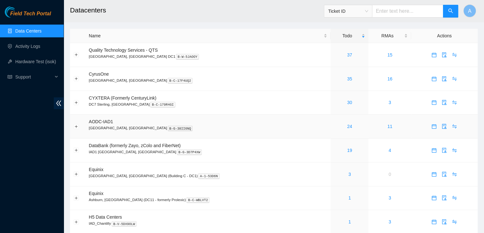
click at [347, 124] on link "24" at bounding box center [349, 126] width 5 height 5
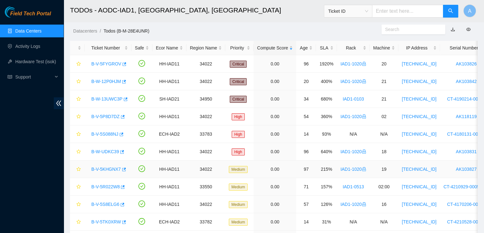
scroll to position [7, 0]
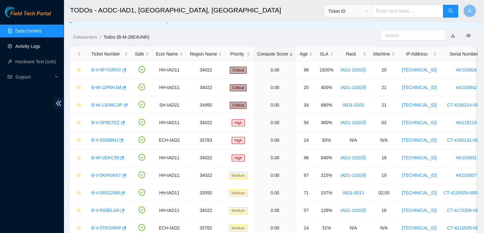
click at [40, 49] on link "Activity Logs" at bounding box center [27, 46] width 25 height 5
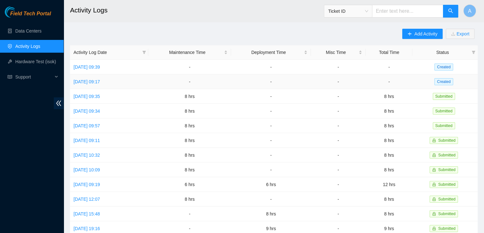
click at [100, 81] on link "Tue, 30 Sep 2025 09:17" at bounding box center [87, 81] width 26 height 5
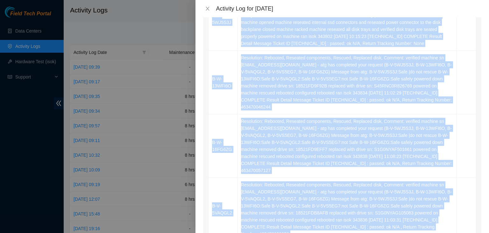
scroll to position [219, 0]
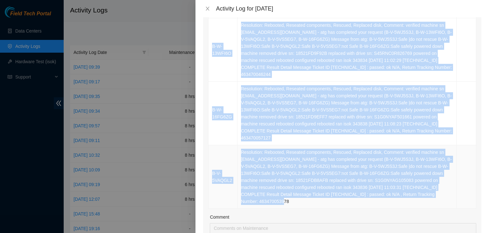
drag, startPoint x: 209, startPoint y: 86, endPoint x: 439, endPoint y: 189, distance: 251.2
click at [439, 189] on table "Ticket Number Resolution Action B-W-15W2TYX Resolution: Rebooted, Reseated comp…" at bounding box center [343, 53] width 268 height 311
copy table "Ticket Number Resolution Action B-W-15W2TYX Resolution: Rebooted, Reseated comp…"
click at [439, 189] on td "Resolution: Rebooted, Reseated components, Rescued, Replaced disk, Comment: ver…" at bounding box center [347, 176] width 219 height 63
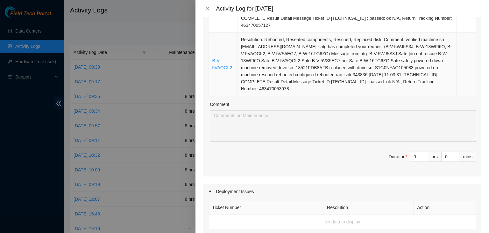
scroll to position [336, 0]
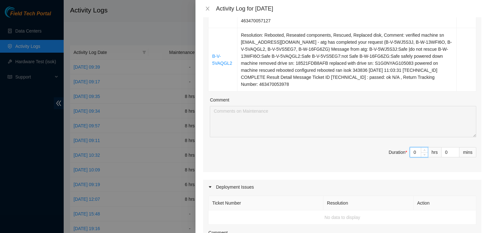
click at [411, 147] on input "0" at bounding box center [419, 152] width 18 height 10
type input "8"
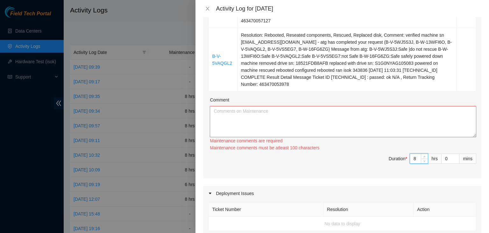
type input "8"
click at [405, 106] on textarea "Comment" at bounding box center [343, 121] width 267 height 31
paste textarea "Ticket Number Resolution Action B-W-15W2TYX Resolution: Rebooted, Reseated comp…"
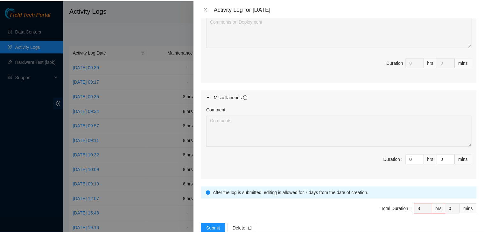
scroll to position [558, 0]
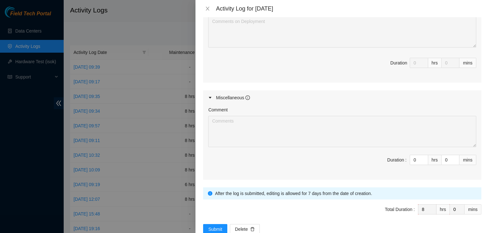
type textarea "Ticket Number Resolution Action B-W-15W2TYX Resolution: Rebooted, Reseated comp…"
click at [217, 225] on span "Submit" at bounding box center [215, 228] width 14 height 7
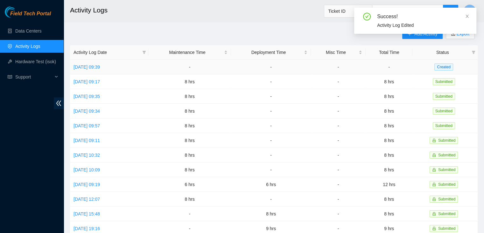
click at [100, 64] on link "[DATE] 09:39" at bounding box center [87, 66] width 26 height 5
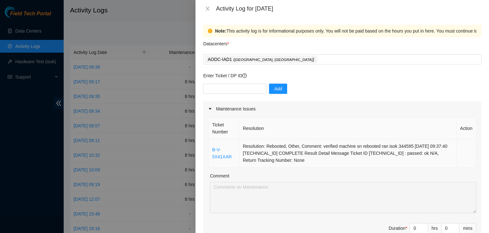
click at [219, 153] on td "B-V-5X41XAR" at bounding box center [224, 153] width 31 height 28
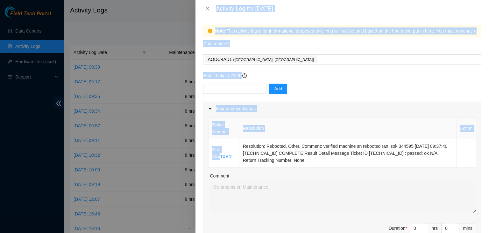
drag, startPoint x: 219, startPoint y: 153, endPoint x: 215, endPoint y: 14, distance: 138.6
click at [215, 14] on div "Activity Log for 01-10-2025 Note: This activity log is for informational purpos…" at bounding box center [343, 116] width 294 height 233
click at [209, 9] on icon "close" at bounding box center [207, 8] width 5 height 5
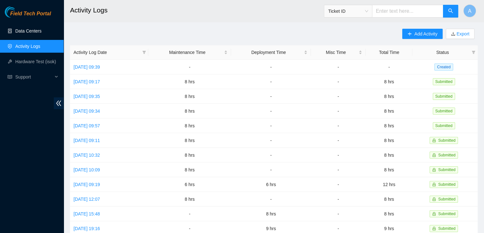
click at [41, 33] on link "Data Centers" at bounding box center [28, 30] width 26 height 5
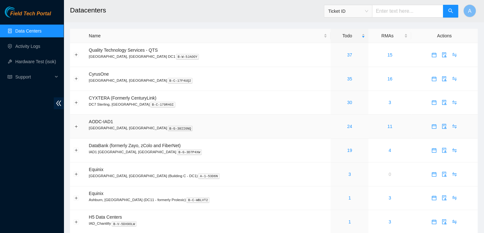
click at [347, 127] on link "24" at bounding box center [349, 126] width 5 height 5
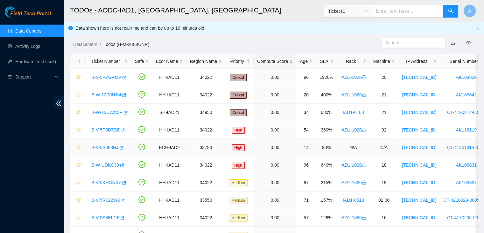
click at [112, 146] on link "B-V-5S088NJ" at bounding box center [104, 147] width 27 height 5
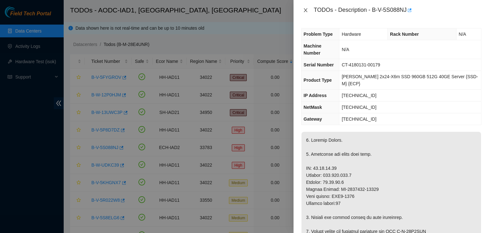
click at [305, 10] on icon "close" at bounding box center [306, 10] width 4 height 4
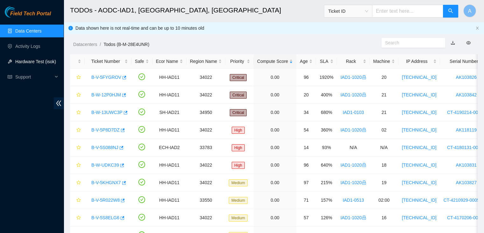
click at [44, 59] on link "Hardware Test (isok)" at bounding box center [35, 61] width 41 height 5
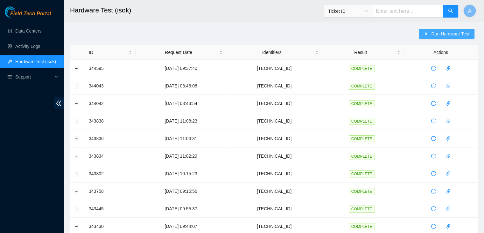
click at [428, 37] on button "Run Hardware Test" at bounding box center [446, 34] width 55 height 10
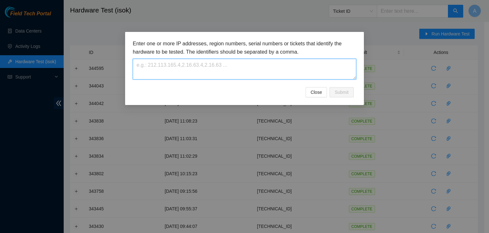
click at [332, 63] on textarea at bounding box center [245, 69] width 224 height 21
paste textarea "104.84.154.27"
type textarea "104.84.154.27"
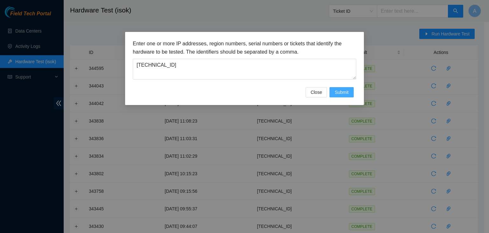
click at [343, 87] on button "Submit" at bounding box center [342, 92] width 24 height 10
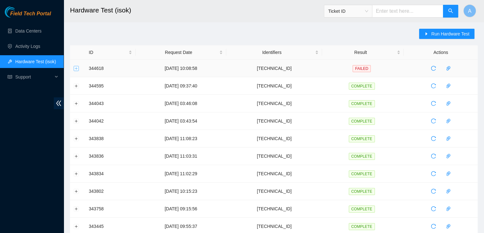
click at [78, 68] on td at bounding box center [77, 69] width 15 height 18
click at [78, 68] on button "Expand row" at bounding box center [76, 68] width 5 height 5
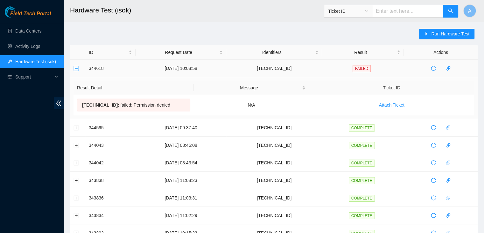
click at [78, 68] on button "Collapse row" at bounding box center [76, 68] width 5 height 5
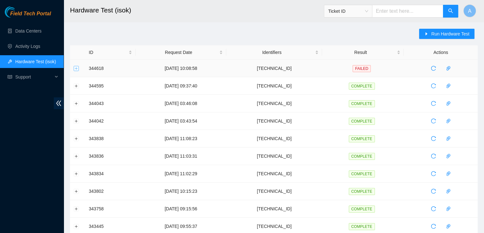
click at [78, 70] on button "Expand row" at bounding box center [76, 68] width 5 height 5
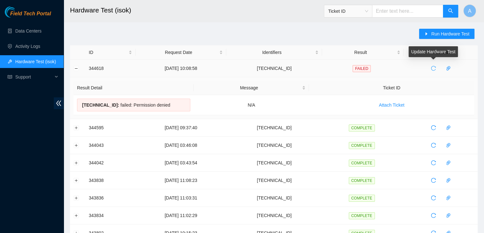
click at [431, 70] on icon "reload" at bounding box center [433, 68] width 5 height 5
click at [433, 67] on icon "reload" at bounding box center [433, 68] width 5 height 5
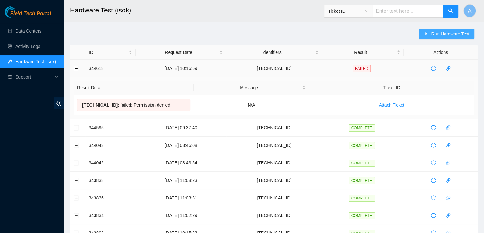
click at [429, 36] on span "caret-right" at bounding box center [427, 34] width 4 height 5
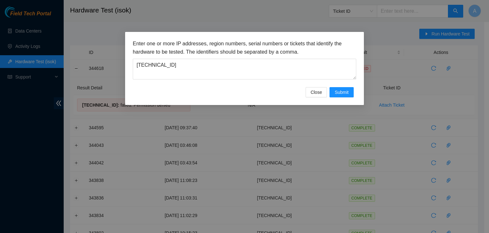
click at [271, 54] on h3 "Enter one or more IP addresses, region numbers, serial numbers or tickets that …" at bounding box center [245, 47] width 224 height 16
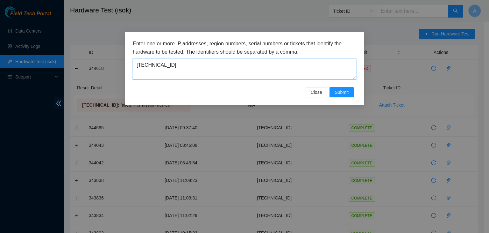
click at [268, 65] on textarea "104.84.154.27" at bounding box center [245, 69] width 224 height 21
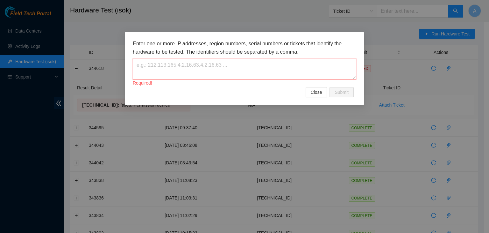
paste textarea "104.84.228.27"
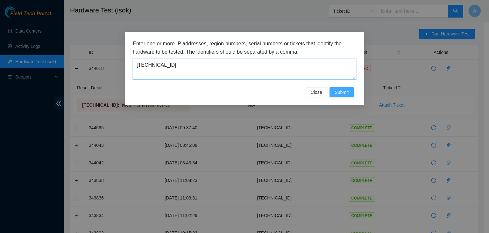
type textarea "104.84.228.27"
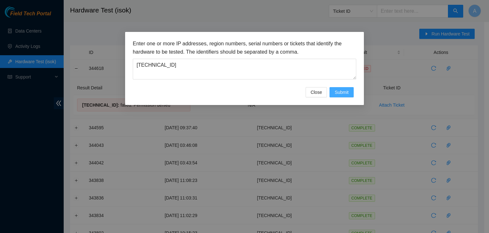
click at [340, 92] on span "Submit" at bounding box center [342, 92] width 14 height 7
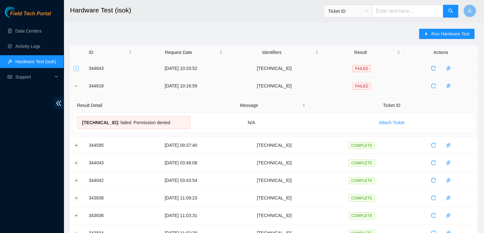
click at [76, 69] on button "Expand row" at bounding box center [76, 68] width 5 height 5
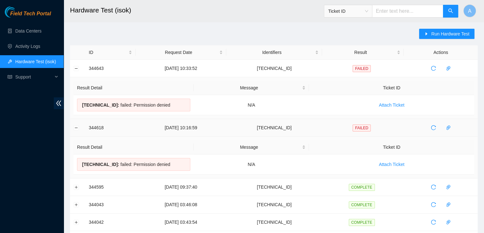
click at [169, 16] on h2 "Hardware Test (isok)" at bounding box center [235, 10] width 330 height 20
click at [433, 127] on icon "reload" at bounding box center [433, 127] width 5 height 5
click at [38, 30] on link "Data Centers" at bounding box center [28, 30] width 26 height 5
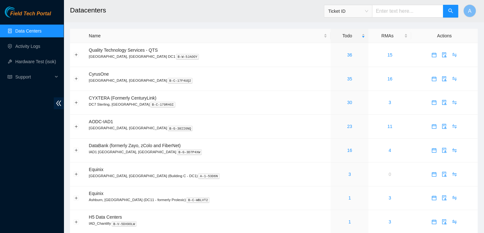
click at [430, 11] on input "text" at bounding box center [407, 11] width 71 height 13
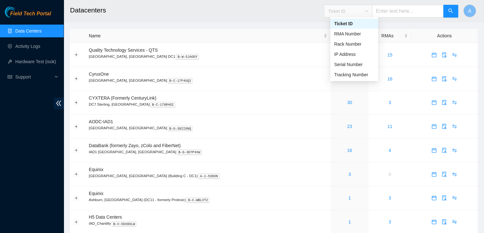
click at [372, 12] on div "Ticket ID" at bounding box center [349, 11] width 48 height 10
click at [357, 47] on div "Rack Number" at bounding box center [354, 43] width 40 height 7
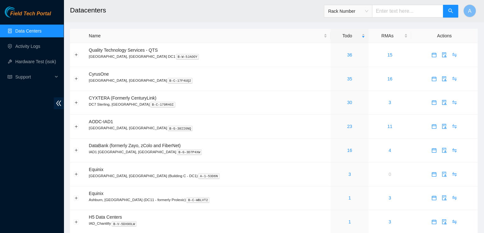
click at [397, 12] on input "text" at bounding box center [407, 11] width 71 height 13
paste input "IAD1-0303"
type input "IAD1-0303"
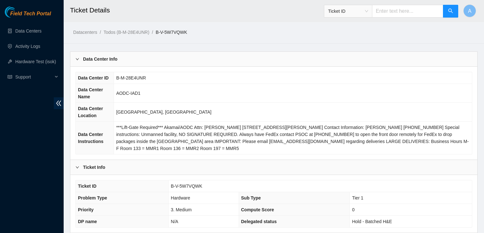
scroll to position [193, 0]
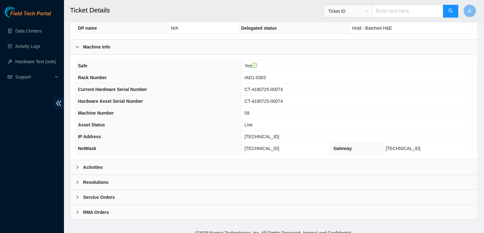
click at [185, 160] on div "Activities" at bounding box center [273, 167] width 407 height 15
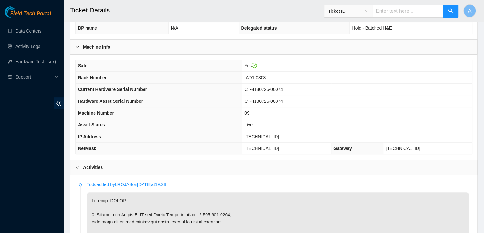
scroll to position [268, 0]
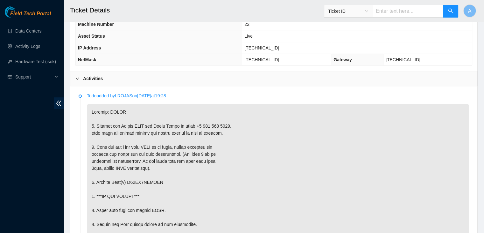
scroll to position [285, 0]
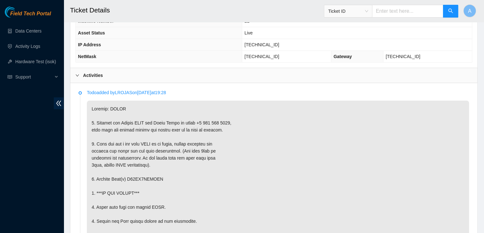
drag, startPoint x: 0, startPoint y: 0, endPoint x: 149, endPoint y: 171, distance: 227.1
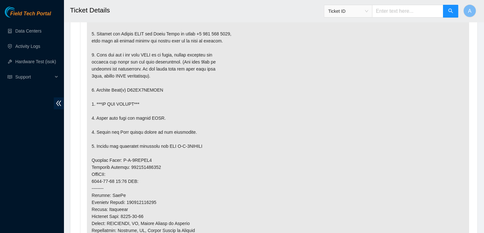
scroll to position [373, 0]
click at [210, 177] on p at bounding box center [278, 174] width 383 height 325
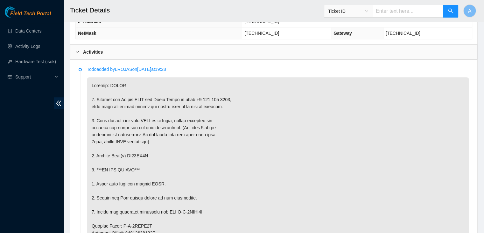
scroll to position [358, 0]
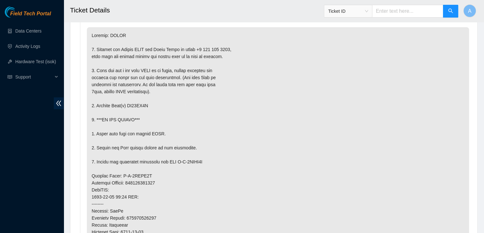
click at [138, 103] on p at bounding box center [278, 189] width 383 height 325
copy p "ZC16FN1Z"
click at [138, 103] on p at bounding box center [278, 189] width 383 height 325
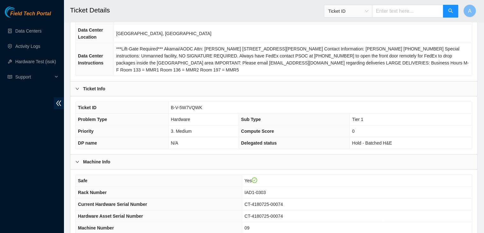
scroll to position [142, 0]
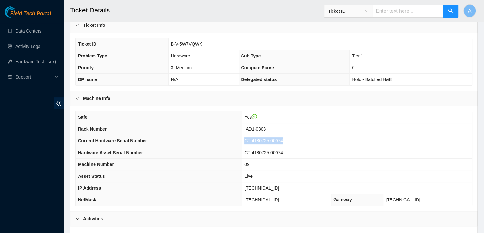
drag, startPoint x: 301, startPoint y: 141, endPoint x: 264, endPoint y: 140, distance: 37.0
click at [264, 140] on span "CT-4180725-00074" at bounding box center [264, 140] width 39 height 5
copy span "CT-4180725-00074"
click at [264, 140] on span "CT-4180725-00074" at bounding box center [264, 140] width 39 height 5
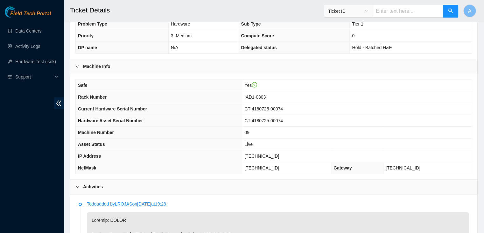
scroll to position [167, 0]
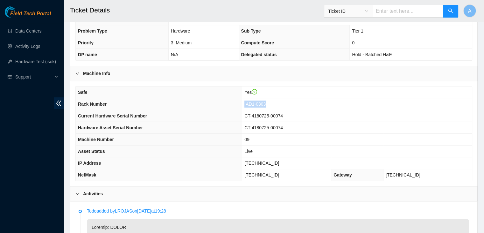
drag, startPoint x: 286, startPoint y: 101, endPoint x: 261, endPoint y: 103, distance: 25.5
click at [261, 103] on tr "Rack Number IAD1-0303" at bounding box center [274, 104] width 397 height 12
copy tr "IAD1-0303"
click at [242, 103] on th "Rack Number" at bounding box center [159, 104] width 167 height 12
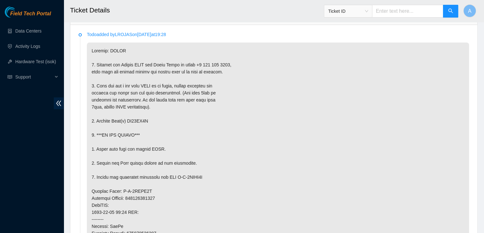
scroll to position [342, 0]
click at [140, 117] on p at bounding box center [278, 205] width 383 height 325
copy p "ZC16FN1Z"
click at [140, 117] on p at bounding box center [278, 205] width 383 height 325
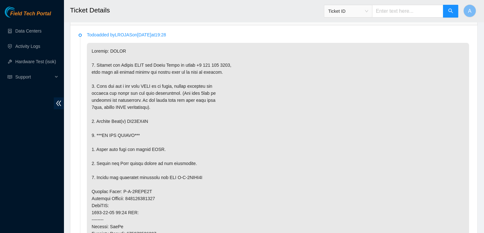
click at [124, 139] on p at bounding box center [278, 205] width 383 height 325
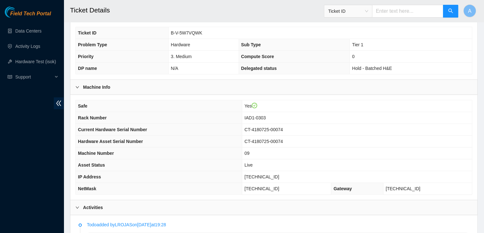
scroll to position [142, 0]
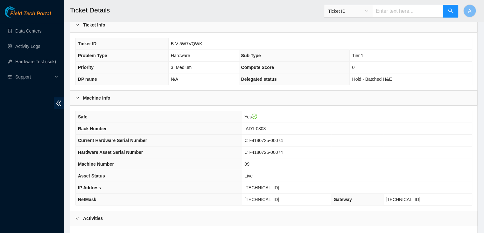
click at [163, 159] on th "Machine Number" at bounding box center [159, 164] width 167 height 12
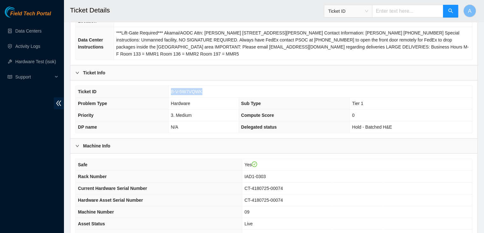
drag, startPoint x: 192, startPoint y: 91, endPoint x: 169, endPoint y: 91, distance: 22.3
click at [169, 91] on td "B-V-5W7VQWK" at bounding box center [320, 92] width 304 height 12
copy span "B-V-5W7VQWK"
click at [169, 91] on td "B-V-5W7VQWK" at bounding box center [320, 92] width 304 height 12
click at [191, 201] on th "Hardware Asset Serial Number" at bounding box center [159, 200] width 167 height 12
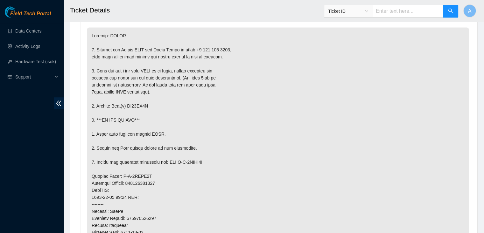
scroll to position [358, 0]
drag, startPoint x: 152, startPoint y: 103, endPoint x: 96, endPoint y: 106, distance: 56.1
click at [96, 106] on p at bounding box center [278, 189] width 383 height 325
copy p "Replace Disk(s) ZC16FN1Z"
click at [96, 106] on p at bounding box center [278, 189] width 383 height 325
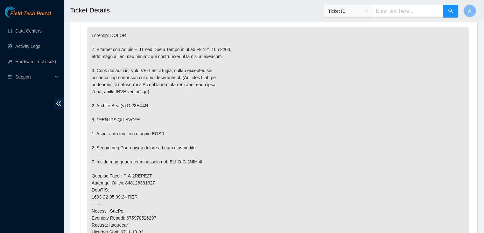
click at [164, 145] on p at bounding box center [278, 189] width 383 height 325
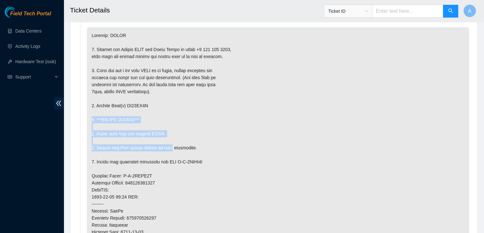
drag, startPoint x: 164, startPoint y: 145, endPoint x: 186, endPoint y: 109, distance: 42.4
click at [186, 109] on p at bounding box center [278, 189] width 383 height 325
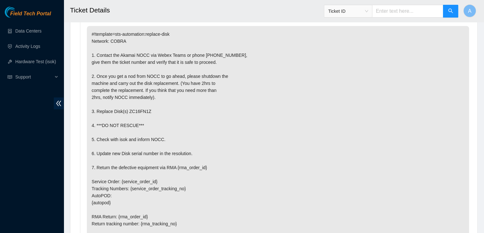
click at [186, 109] on p "#!template=sts-automation:replace-disk Network: COBRA 1. Contact the Akamai NOC…" at bounding box center [278, 139] width 383 height 227
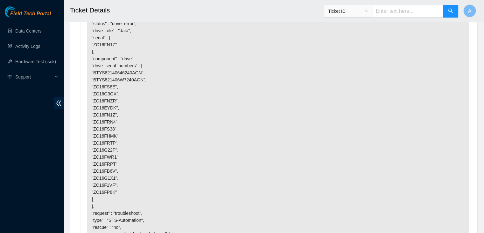
scroll to position [1480, 0]
click at [184, 150] on p "{ "version" : "1.0", "nocc_procedure" : "https://www.nocc.akamai.com/alertproc/…" at bounding box center [278, 117] width 383 height 276
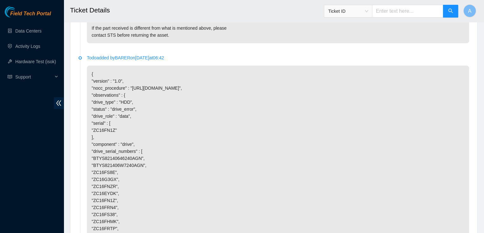
scroll to position [1471, 0]
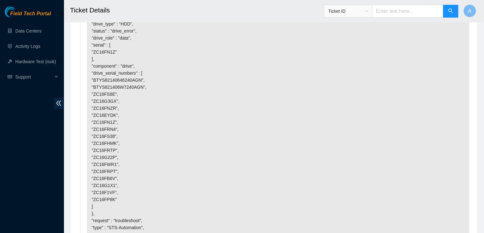
click at [152, 155] on p "{ "version" : "1.0", "nocc_procedure" : "https://www.nocc.akamai.com/alertproc/…" at bounding box center [278, 126] width 383 height 276
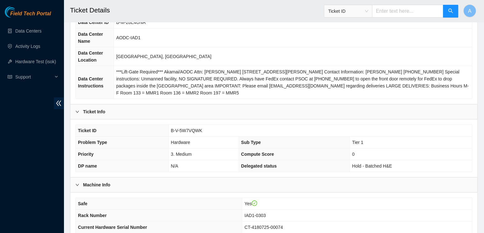
scroll to position [0, 0]
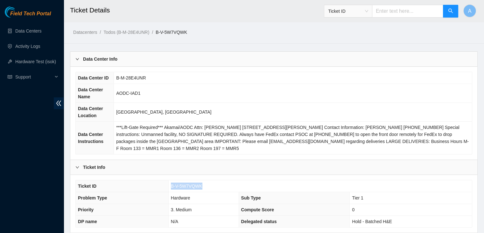
drag, startPoint x: 191, startPoint y: 185, endPoint x: 171, endPoint y: 185, distance: 20.4
click at [171, 185] on td "B-V-5W7VQWK" at bounding box center [320, 186] width 304 height 12
copy span "B-V-5W7VQWK"
click at [171, 185] on span "B-V-5W7VQWK" at bounding box center [187, 185] width 32 height 5
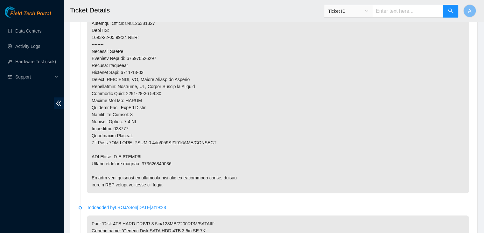
scroll to position [517, 0]
click at [168, 161] on p at bounding box center [278, 30] width 383 height 325
copy p "463470059770"
click at [168, 161] on p at bounding box center [278, 30] width 383 height 325
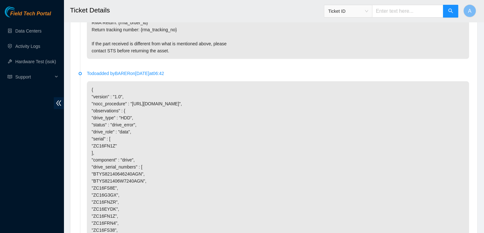
scroll to position [1625, 0]
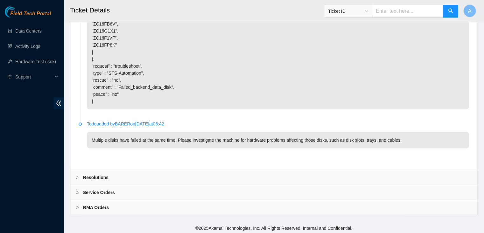
click at [182, 178] on div "Resolutions" at bounding box center [273, 177] width 407 height 15
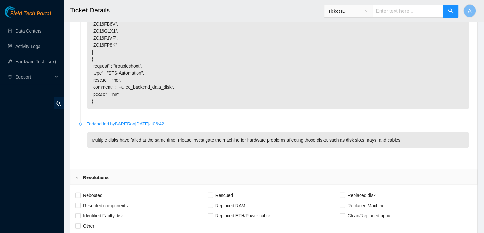
scroll to position [1703, 0]
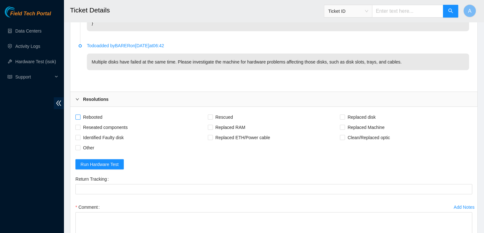
click at [99, 115] on span "Rebooted" at bounding box center [93, 117] width 25 height 10
click at [80, 115] on input "Rebooted" at bounding box center [77, 116] width 4 height 4
click at [97, 115] on span "Rebooted" at bounding box center [93, 117] width 25 height 10
click at [80, 115] on input "Rebooted" at bounding box center [77, 116] width 4 height 4
click at [98, 117] on span "Rebooted" at bounding box center [93, 117] width 25 height 10
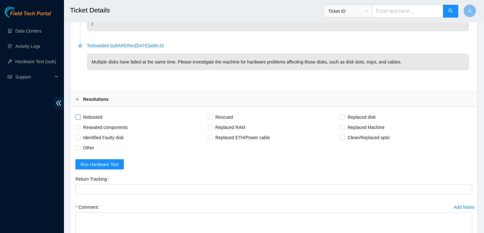
click at [80, 117] on input "Rebooted" at bounding box center [77, 116] width 4 height 4
checkbox input "true"
click at [108, 127] on span "Reseated components" at bounding box center [106, 127] width 50 height 10
click at [80, 127] on input "Reseated components" at bounding box center [77, 127] width 4 height 4
checkbox input "true"
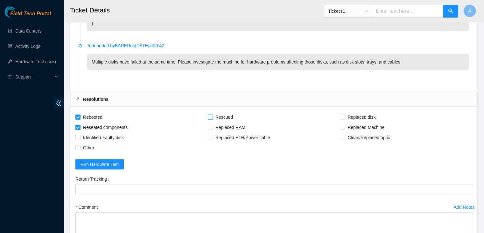
click at [210, 116] on input "Rescued" at bounding box center [210, 116] width 4 height 4
click at [215, 115] on span "Rescued" at bounding box center [224, 117] width 23 height 10
click at [212, 115] on input "Rescued" at bounding box center [210, 116] width 4 height 4
checkbox input "false"
click at [112, 123] on span "Reseated components" at bounding box center [106, 127] width 50 height 10
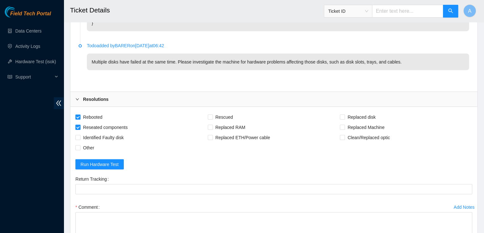
click at [80, 125] on input "Reseated components" at bounding box center [77, 127] width 4 height 4
checkbox input "false"
click at [96, 116] on span "Rebooted" at bounding box center [93, 117] width 25 height 10
click at [80, 116] on input "Rebooted" at bounding box center [77, 116] width 4 height 4
checkbox input "false"
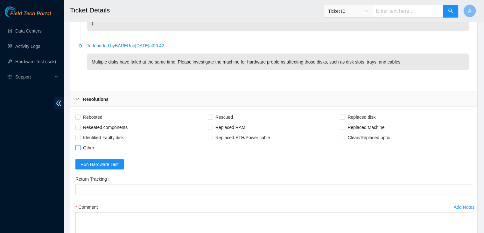
click at [92, 147] on span "Other" at bounding box center [89, 147] width 16 height 10
click at [80, 147] on input "Other" at bounding box center [77, 147] width 4 height 4
checkbox input "true"
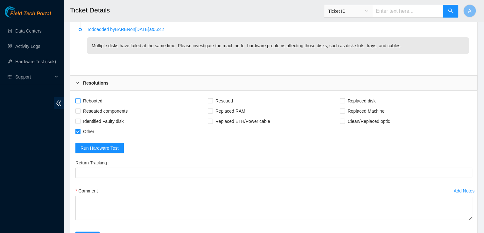
click at [92, 100] on span "Rebooted" at bounding box center [93, 101] width 25 height 10
click at [80, 100] on input "Rebooted" at bounding box center [77, 100] width 4 height 4
checkbox input "true"
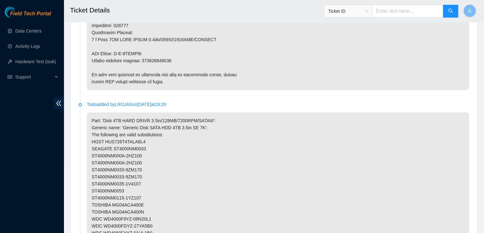
scroll to position [620, 0]
copy p "463470059770"
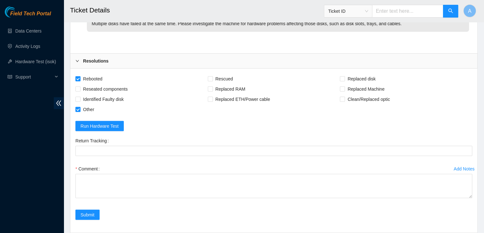
scroll to position [1742, 0]
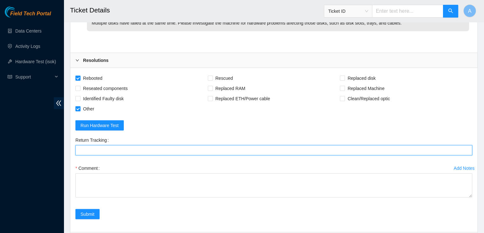
click at [164, 146] on Tracking "Return Tracking" at bounding box center [273, 150] width 397 height 10
paste Tracking "463470059770"
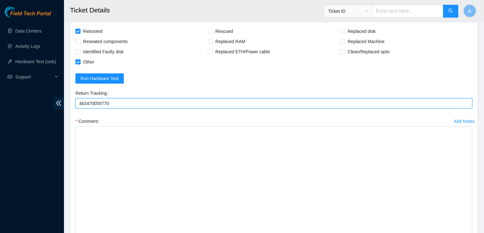
drag, startPoint x: 470, startPoint y: 146, endPoint x: 443, endPoint y: 247, distance: 105.2
type Tracking "463470059770"
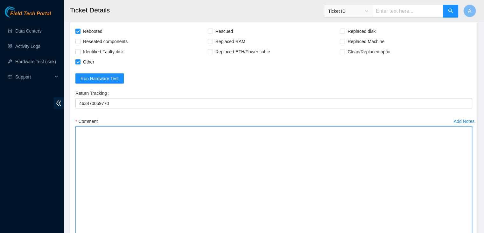
click at [378, 186] on textarea "Comment" at bounding box center [273, 188] width 397 height 125
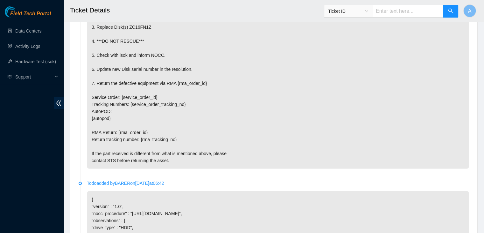
scroll to position [1149, 0]
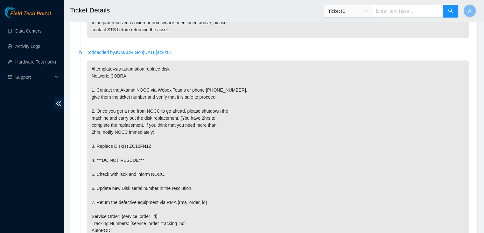
click at [146, 143] on p "#!template=sts-automation:replace-disk Network: COBRA 1. Contact the Akamai NOC…" at bounding box center [278, 173] width 383 height 227
copy p "ZC16FN1Z"
click at [146, 143] on p "#!template=sts-automation:replace-disk Network: COBRA 1. Contact the Akamai NOC…" at bounding box center [278, 173] width 383 height 227
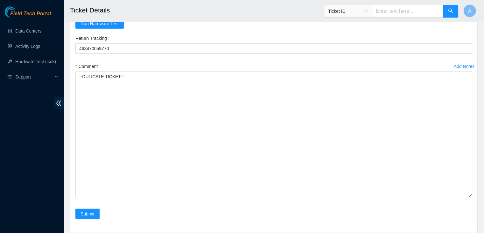
scroll to position [1841, 0]
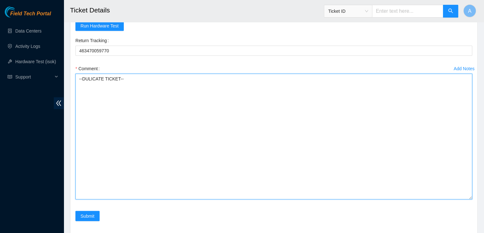
click at [146, 143] on textarea "--DULICATE TICKET--" at bounding box center [273, 136] width 397 height 125
paste textarea "ZC16FN1Z"
paste textarea "Z1Z8ABPZ"
paste textarea "B-W-16ETW87"
paste textarea "Return Tracking:463470058627 verified machine sn safely powered down machine re…"
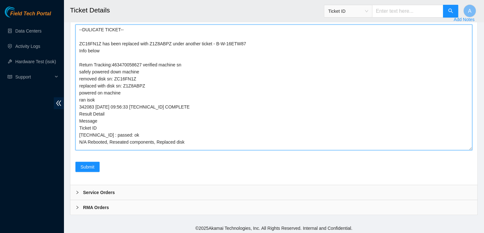
scroll to position [0, 0]
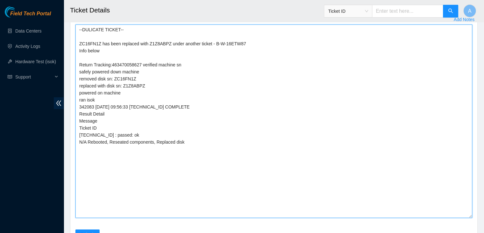
drag, startPoint x: 471, startPoint y: 146, endPoint x: 461, endPoint y: 215, distance: 70.4
click at [461, 215] on textarea "--DULICATE TICKET-- ZC16FN1Z has been replaced with Z1Z8ABPZ under another tick…" at bounding box center [273, 121] width 397 height 193
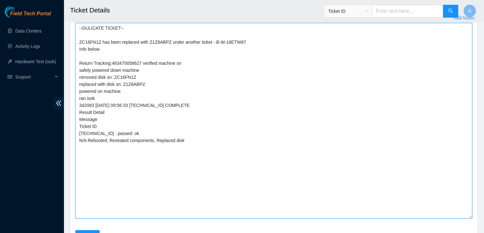
scroll to position [1892, 0]
click at [361, 167] on textarea "--DULICATE TICKET-- ZC16FN1Z has been replaced with Z1Z8ABPZ under another tick…" at bounding box center [273, 120] width 397 height 195
paste textarea "Will mark as "Good inventory" and will be shipped under TN - 463470059770"
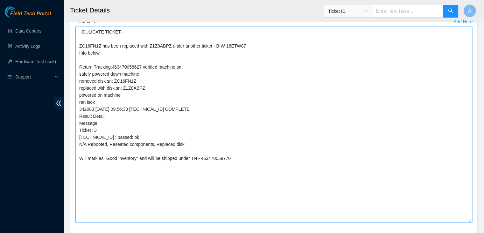
scroll to position [1888, 0]
click at [79, 157] on textarea "--DULICATE TICKET-- ZC16FN1Z has been replaced with Z1Z8ABPZ under another tick…" at bounding box center [273, 124] width 397 height 195
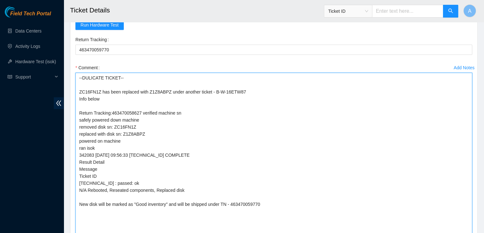
scroll to position [1841, 0]
click at [188, 188] on textarea "--DULICATE TICKET-- ZC16FN1Z has been replaced with Z1Z8ABPZ under another tick…" at bounding box center [273, 171] width 397 height 195
click at [80, 111] on textarea "--DULICATE TICKET-- ZC16FN1Z has been replaced with Z1Z8ABPZ under another tick…" at bounding box center [273, 171] width 397 height 195
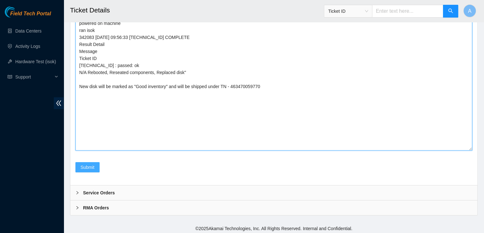
type textarea "--DULICATE TICKET-- ZC16FN1Z has been replaced with Z1Z8ABPZ under another tick…"
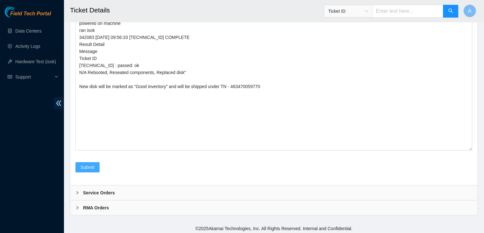
click at [90, 163] on span "Submit" at bounding box center [88, 166] width 14 height 7
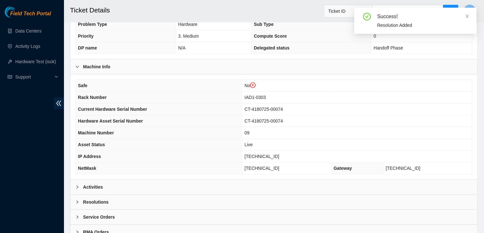
scroll to position [210, 0]
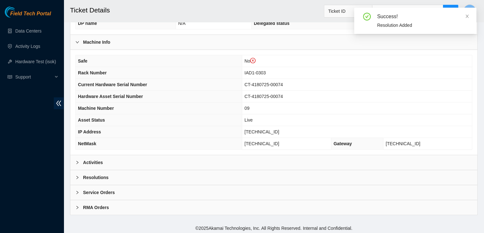
click at [159, 162] on div "Activities" at bounding box center [273, 162] width 407 height 15
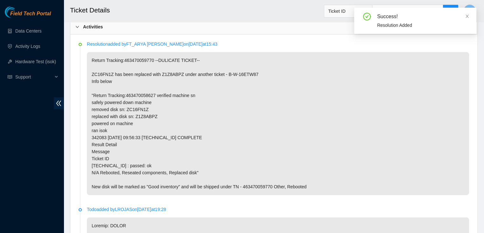
scroll to position [345, 0]
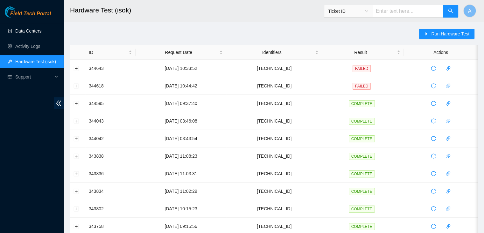
click at [36, 31] on link "Data Centers" at bounding box center [28, 30] width 26 height 5
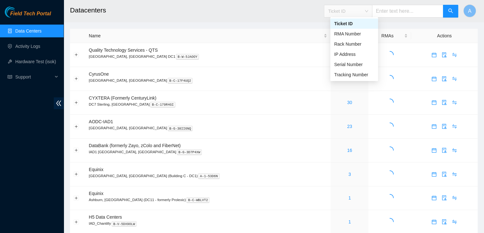
click at [359, 12] on span "Ticket ID" at bounding box center [348, 11] width 40 height 10
click at [355, 62] on div "Serial Number" at bounding box center [354, 64] width 40 height 7
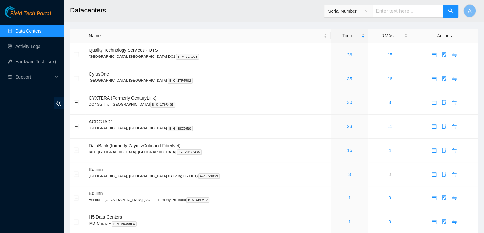
click at [399, 13] on input "text" at bounding box center [407, 11] width 71 height 13
paste input "ZC16FN1Z"
type input "ZC16FN1Z"
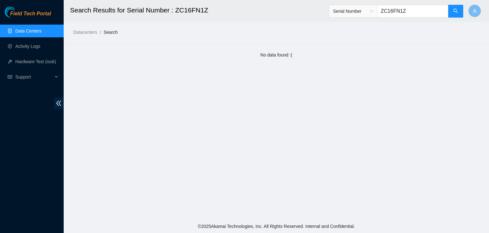
drag, startPoint x: 418, startPoint y: 16, endPoint x: 329, endPoint y: 52, distance: 96.0
click at [329, 52] on main "Search Results for Serial Number : ZC16FN1Z Serial Number ZC16FN1Z A Datacenter…" at bounding box center [277, 109] width 426 height 219
type input "ZC16FN1Z"
click at [167, 107] on main "Search Results for Serial Number : ZC16FN1Z Serial Number ZC16FN1Z A Datacenter…" at bounding box center [277, 109] width 426 height 219
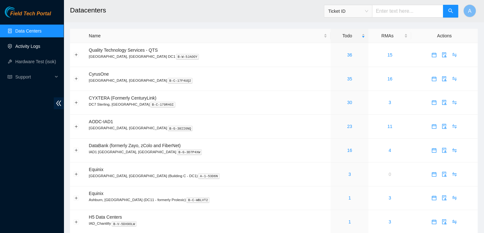
click at [40, 49] on link "Activity Logs" at bounding box center [27, 46] width 25 height 5
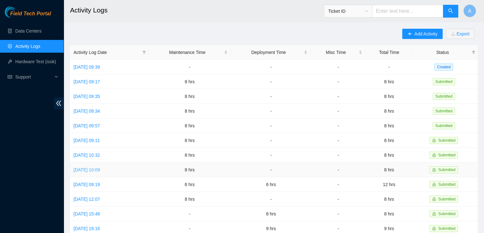
click at [100, 168] on link "[DATE] 10:09" at bounding box center [87, 169] width 26 height 5
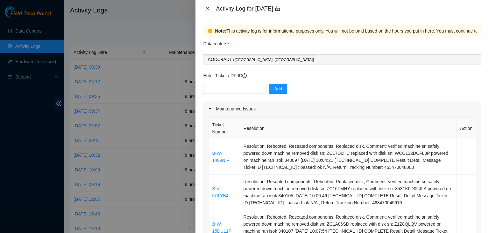
click at [210, 7] on icon "close" at bounding box center [207, 8] width 5 height 5
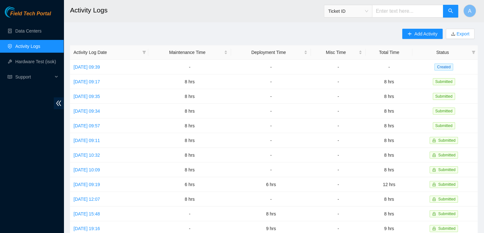
click at [369, 11] on span "Ticket ID" at bounding box center [348, 11] width 40 height 10
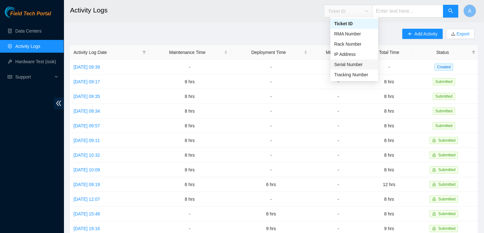
click at [355, 63] on div "Serial Number" at bounding box center [354, 64] width 40 height 7
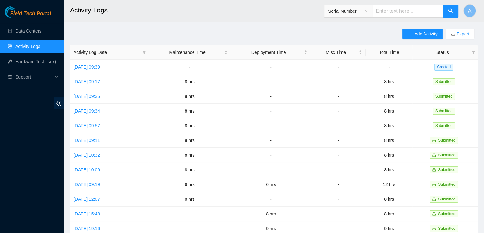
click at [395, 13] on input "text" at bounding box center [407, 11] width 71 height 13
paste input "ZC16FN1Z"
type input "ZC16FN1Z"
click at [100, 82] on link "[DATE] 09:17" at bounding box center [87, 81] width 26 height 5
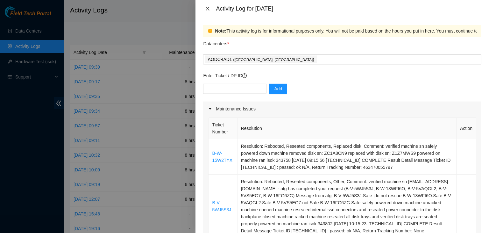
click at [207, 8] on icon "close" at bounding box center [207, 8] width 5 height 5
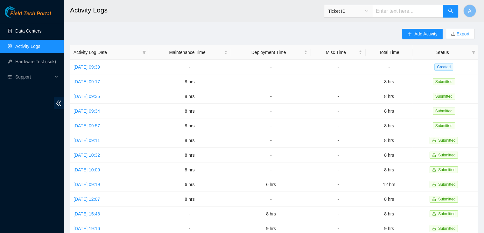
click at [41, 29] on link "Data Centers" at bounding box center [28, 30] width 26 height 5
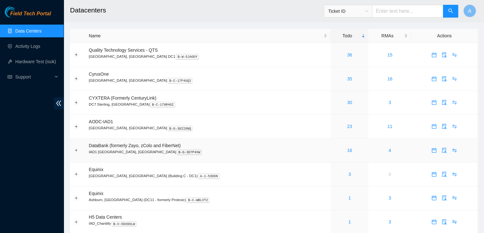
click at [293, 151] on p "IAD1 Ashburn, VA B-G-3D7P4XW" at bounding box center [208, 152] width 239 height 6
click at [442, 126] on icon "audit" at bounding box center [444, 126] width 5 height 5
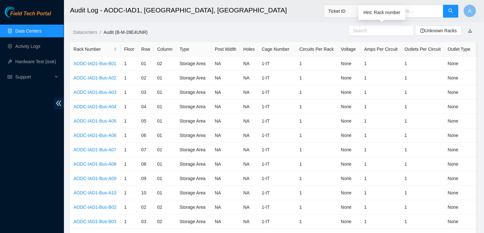
click at [392, 30] on input "text" at bounding box center [379, 30] width 52 height 7
paste input "CT-4180725-00074"
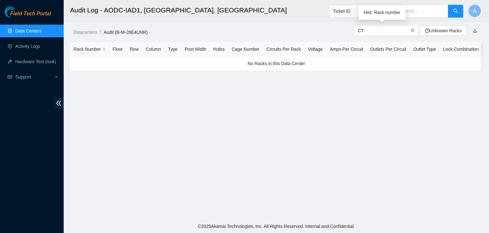
type input "C"
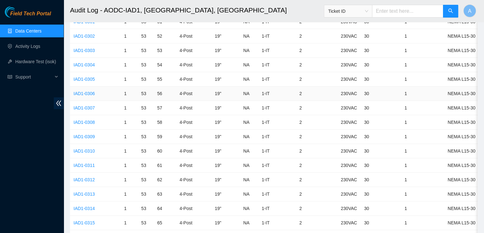
scroll to position [2377, 0]
click at [90, 49] on link "IAD1-0303" at bounding box center [84, 51] width 21 height 5
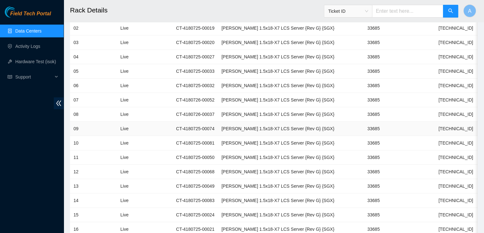
click at [212, 131] on td "CT-4180725-00074" at bounding box center [196, 128] width 46 height 14
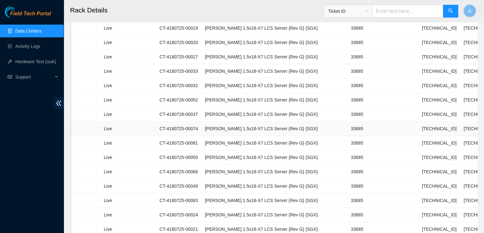
click at [419, 126] on td "23.60.98.58" at bounding box center [440, 128] width 42 height 14
click at [347, 125] on td "33685" at bounding box center [368, 128] width 43 height 14
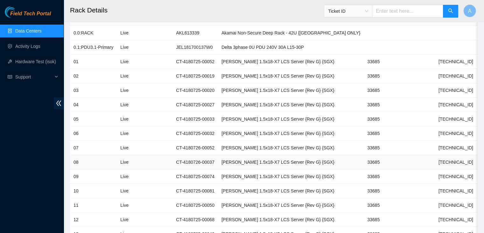
scroll to position [80, 0]
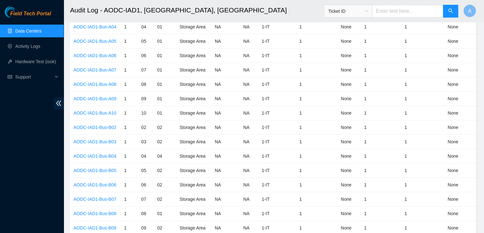
scroll to position [2377, 0]
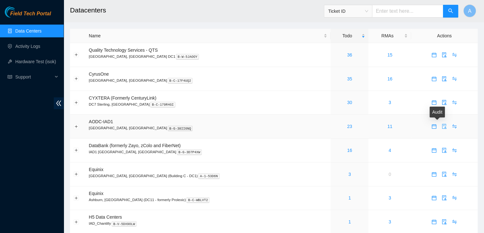
click at [442, 126] on icon "audit" at bounding box center [444, 126] width 5 height 5
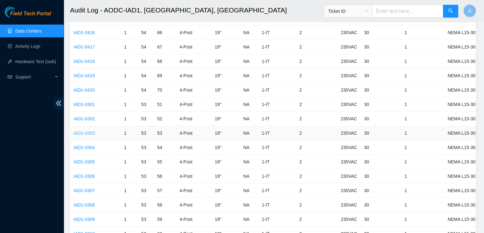
click at [89, 130] on link "IAD1-0303" at bounding box center [84, 132] width 21 height 5
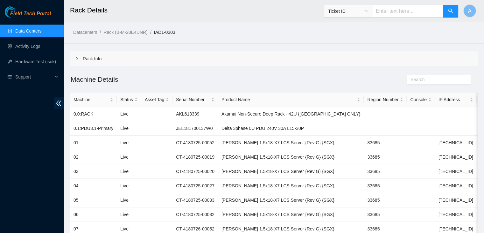
click at [99, 56] on div "Rack Info" at bounding box center [274, 58] width 408 height 15
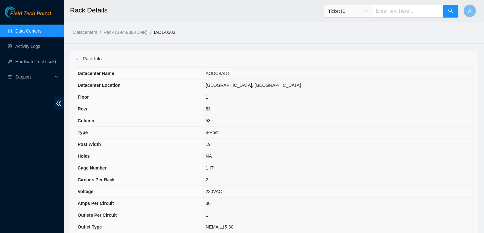
click at [84, 59] on div "Rack Info" at bounding box center [274, 58] width 408 height 15
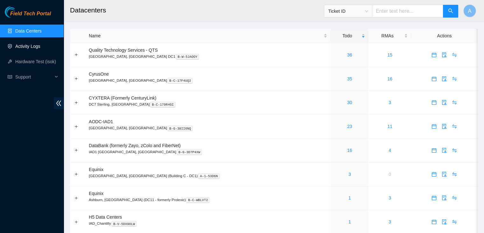
click at [40, 46] on link "Activity Logs" at bounding box center [27, 46] width 25 height 5
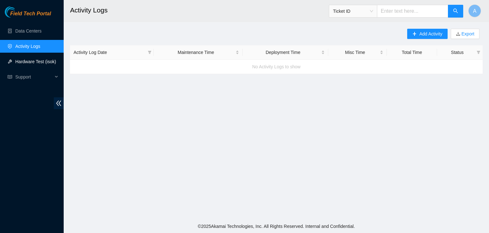
click at [36, 60] on link "Hardware Test (isok)" at bounding box center [35, 61] width 41 height 5
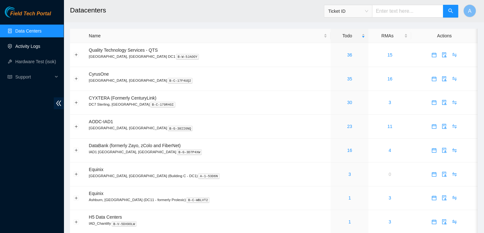
click at [34, 49] on link "Activity Logs" at bounding box center [27, 46] width 25 height 5
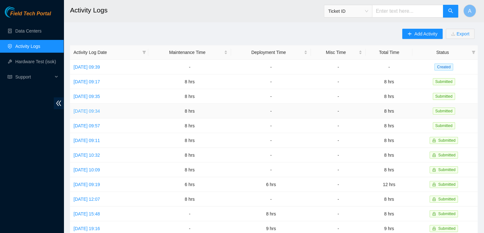
click at [100, 111] on link "[DATE] 09:34" at bounding box center [87, 110] width 26 height 5
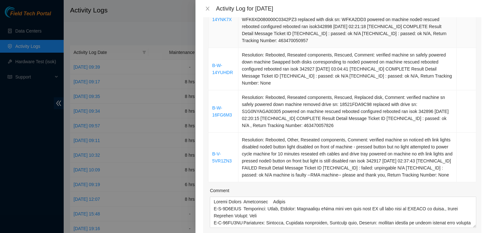
scroll to position [544, 0]
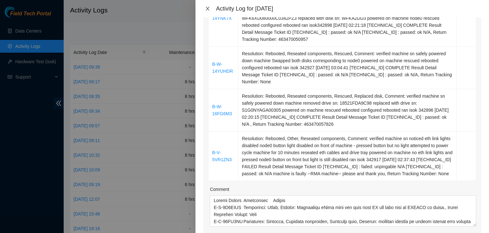
click at [206, 10] on icon "close" at bounding box center [208, 9] width 4 height 4
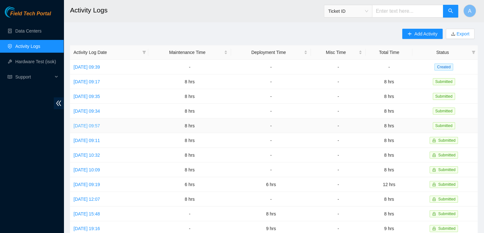
click at [100, 126] on link "[DATE] 09:57" at bounding box center [87, 125] width 26 height 5
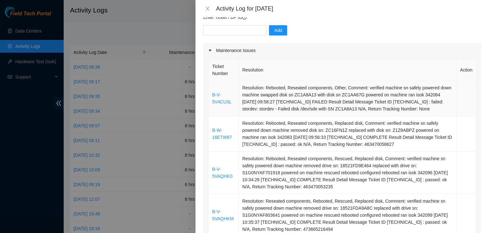
scroll to position [60, 0]
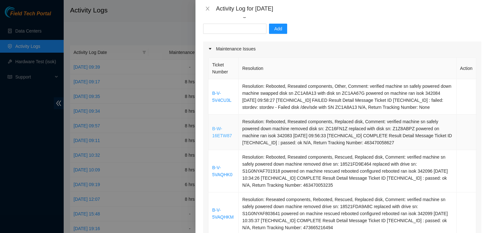
click at [227, 135] on link "B-W-16ETW87" at bounding box center [222, 132] width 20 height 12
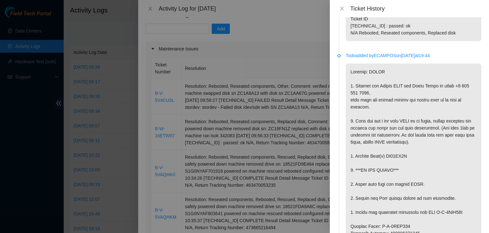
scroll to position [442, 0]
click at [345, 8] on button "Close" at bounding box center [342, 9] width 9 height 6
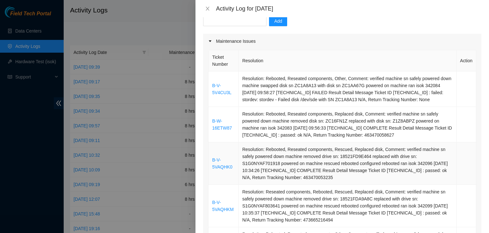
scroll to position [66, 0]
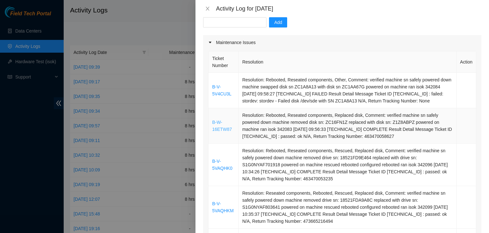
click at [227, 128] on link "B-W-16ETW87" at bounding box center [222, 125] width 20 height 12
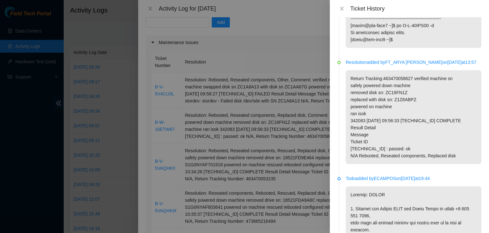
scroll to position [318, 0]
click at [174, 146] on div at bounding box center [244, 116] width 489 height 233
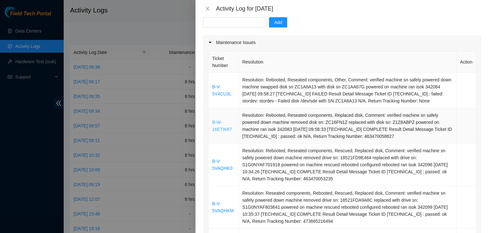
click at [220, 130] on link "B-W-16ETW87" at bounding box center [222, 125] width 20 height 12
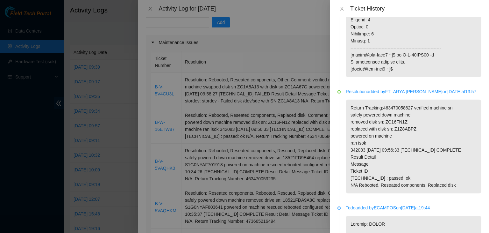
scroll to position [289, 0]
click at [341, 11] on div "Ticket History" at bounding box center [410, 8] width 144 height 7
click at [342, 11] on icon "close" at bounding box center [342, 8] width 5 height 5
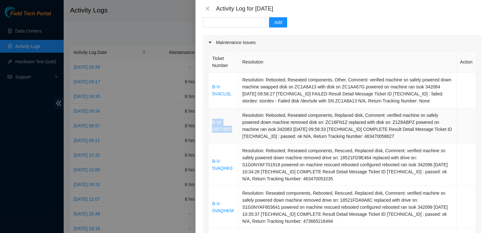
drag, startPoint x: 233, startPoint y: 132, endPoint x: 210, endPoint y: 120, distance: 26.1
click at [210, 120] on td "B-W-16ETW87" at bounding box center [224, 125] width 30 height 35
copy link "B-W-16ETW87"
click at [265, 122] on td "Resolution: Rebooted, Reseated components, Replaced disk, Comment: verified mac…" at bounding box center [348, 125] width 218 height 35
click at [215, 126] on link "B-W-16ETW87" at bounding box center [222, 125] width 20 height 12
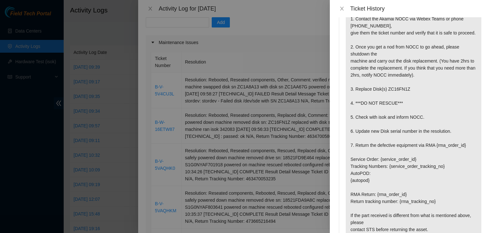
scroll to position [1291, 0]
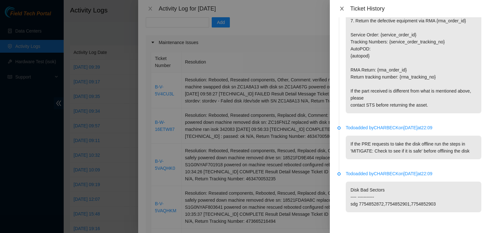
click at [342, 9] on icon "close" at bounding box center [342, 9] width 4 height 4
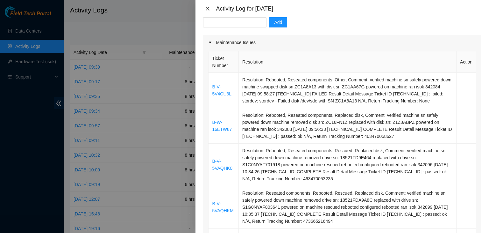
click at [208, 11] on icon "close" at bounding box center [207, 8] width 5 height 5
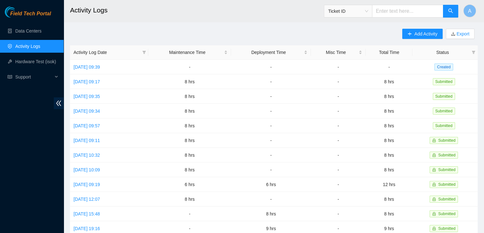
click at [412, 14] on input "text" at bounding box center [407, 11] width 71 height 13
paste input "B-W-16ETW87"
type input "B-W-16ETW87"
click at [445, 12] on button "button" at bounding box center [450, 11] width 15 height 13
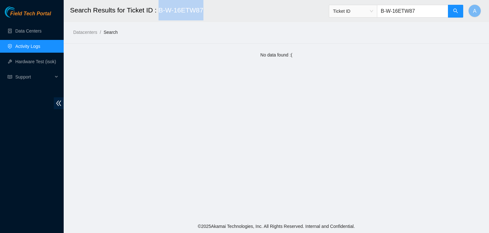
drag, startPoint x: 202, startPoint y: 12, endPoint x: 158, endPoint y: 14, distance: 44.0
click at [158, 14] on h2 "Search Results for Ticket ID : B-W-16ETW87" at bounding box center [236, 10] width 333 height 20
copy h2 "B-W-16ETW87"
click at [158, 14] on h2 "Search Results for Ticket ID : B-W-16ETW87" at bounding box center [236, 10] width 333 height 20
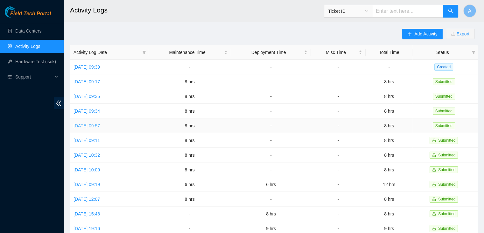
click at [100, 125] on link "Thu, 25 Sep 2025 09:57" at bounding box center [87, 125] width 26 height 5
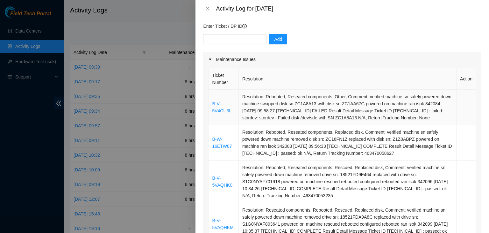
scroll to position [51, 0]
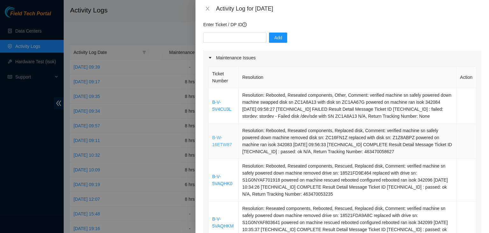
click at [226, 146] on link "B-W-16ETW87" at bounding box center [222, 141] width 20 height 12
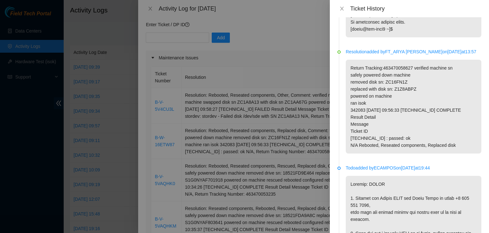
scroll to position [342, 0]
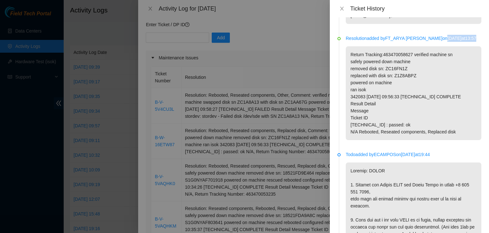
drag, startPoint x: 434, startPoint y: 46, endPoint x: 477, endPoint y: 45, distance: 43.0
click at [477, 45] on div "Resolution added by LNAIK on 2025-09-26 at 01:14 Resolution added by FT_ARYA DH…" at bounding box center [409, 124] width 159 height 215
copy p "2025-09-25 at 13:57"
click at [439, 83] on p "Return Tracking:463470058627 verified machine sn safely powered down machine re…" at bounding box center [414, 93] width 136 height 94
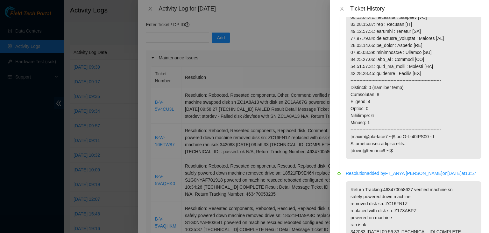
scroll to position [208, 0]
click at [341, 10] on icon "close" at bounding box center [342, 8] width 5 height 5
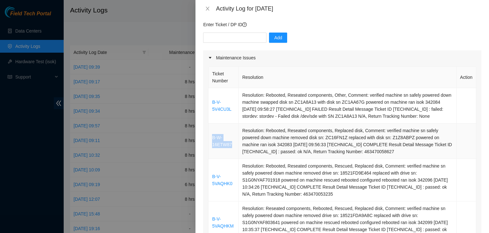
drag, startPoint x: 232, startPoint y: 144, endPoint x: 211, endPoint y: 138, distance: 21.9
click at [211, 138] on td "B-W-16ETW87" at bounding box center [224, 140] width 30 height 35
copy link "B-W-16ETW87"
click at [209, 8] on icon "close" at bounding box center [207, 8] width 5 height 5
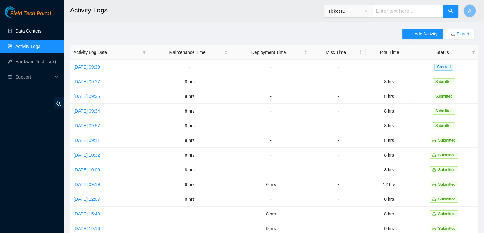
click at [41, 28] on link "Data Centers" at bounding box center [28, 30] width 26 height 5
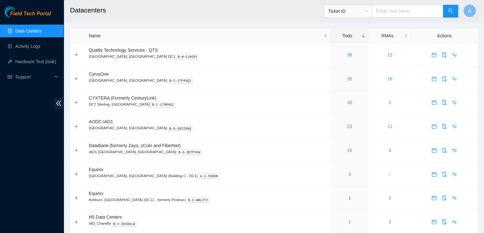
click at [383, 13] on input "text" at bounding box center [407, 11] width 71 height 13
paste input "B-W-16ETW87"
type input "B-W-16ETW87"
click at [447, 11] on button "button" at bounding box center [450, 11] width 15 height 13
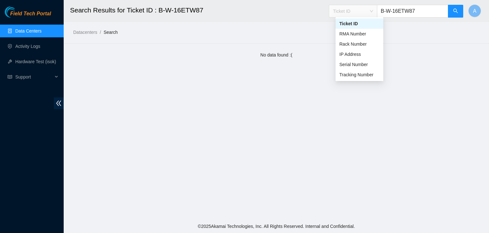
click at [373, 12] on span "Ticket ID" at bounding box center [353, 11] width 40 height 10
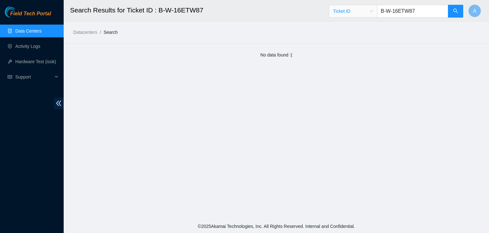
click at [373, 12] on span "Ticket ID" at bounding box center [353, 11] width 40 height 10
click at [265, 39] on main "Search Results for Ticket ID : B-W-16ETW87 Ticket ID B-W-16ETW87 A Datacenters …" at bounding box center [277, 109] width 426 height 219
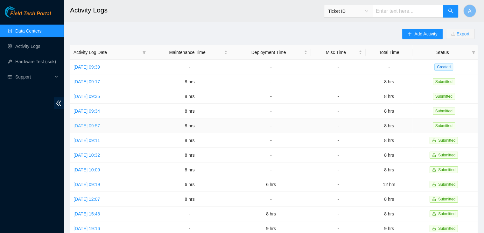
click at [100, 124] on link "Thu, 25 Sep 2025 09:57" at bounding box center [87, 125] width 26 height 5
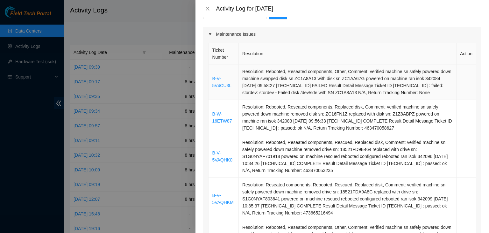
scroll to position [75, 0]
click at [222, 119] on link "B-W-16ETW87" at bounding box center [222, 117] width 20 height 12
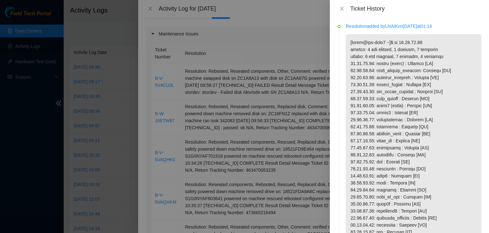
scroll to position [287, 0]
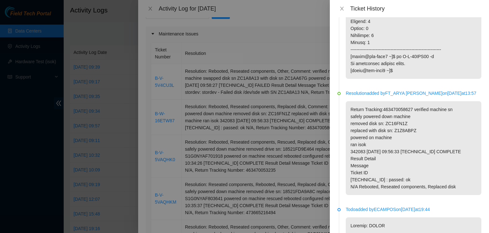
click at [409, 137] on p "Return Tracking:463470058627 verified machine sn safely powered down machine re…" at bounding box center [414, 148] width 136 height 94
copy p "Z1Z8ABPZ"
click at [409, 137] on p "Return Tracking:463470058627 verified machine sn safely powered down machine re…" at bounding box center [414, 148] width 136 height 94
click at [244, 130] on div at bounding box center [244, 116] width 489 height 233
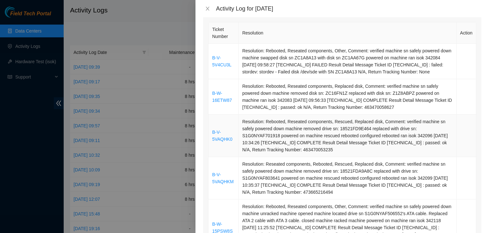
scroll to position [95, 0]
click at [231, 101] on td "B-W-16ETW87" at bounding box center [224, 96] width 30 height 35
drag, startPoint x: 231, startPoint y: 101, endPoint x: 209, endPoint y: 90, distance: 25.1
click at [209, 90] on td "B-W-16ETW87" at bounding box center [224, 96] width 30 height 35
copy link "B-W-16ETW87"
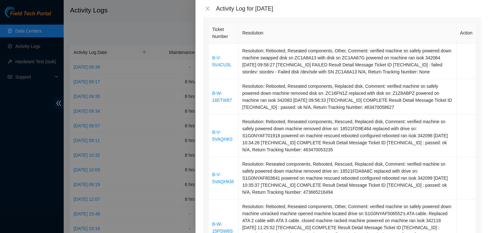
click at [223, 100] on link "B-W-16ETW87" at bounding box center [222, 96] width 20 height 12
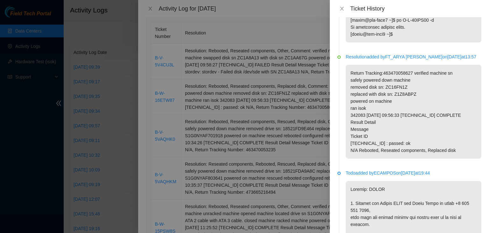
scroll to position [313, 0]
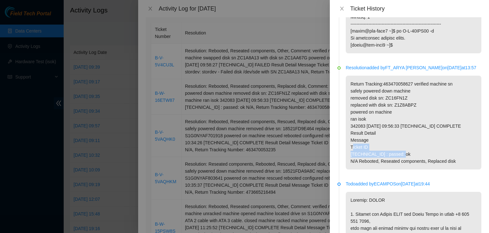
drag, startPoint x: 398, startPoint y: 161, endPoint x: 369, endPoint y: 150, distance: 31.2
click at [369, 150] on p "Return Tracking:463470058627 verified machine sn safely powered down machine re…" at bounding box center [414, 122] width 136 height 94
click at [360, 169] on p "Return Tracking:463470058627 verified machine sn safely powered down machine re…" at bounding box center [414, 122] width 136 height 94
drag, startPoint x: 360, startPoint y: 169, endPoint x: 350, endPoint y: 150, distance: 20.9
click at [350, 150] on p "Return Tracking:463470058627 verified machine sn safely powered down machine re…" at bounding box center [414, 122] width 136 height 94
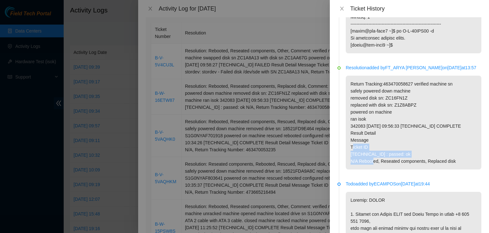
click at [350, 150] on p "Return Tracking:463470058627 verified machine sn safely powered down machine re…" at bounding box center [414, 122] width 136 height 94
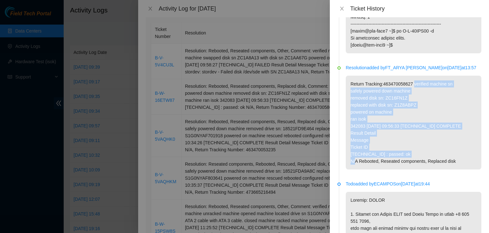
drag, startPoint x: 359, startPoint y: 168, endPoint x: 412, endPoint y: 93, distance: 92.0
click at [412, 93] on p "Return Tracking:463470058627 verified machine sn safely powered down machine re…" at bounding box center [414, 122] width 136 height 94
copy p "verified machine sn safely powered down machine removed disk sn: ZC16FN1Z repla…"
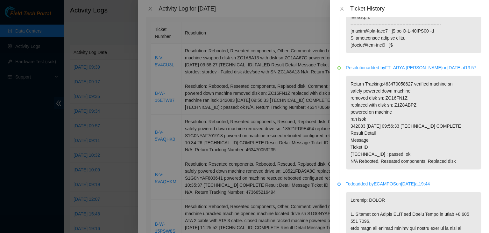
click at [351, 92] on p "Return Tracking:463470058627 verified machine sn safely powered down machine re…" at bounding box center [414, 122] width 136 height 94
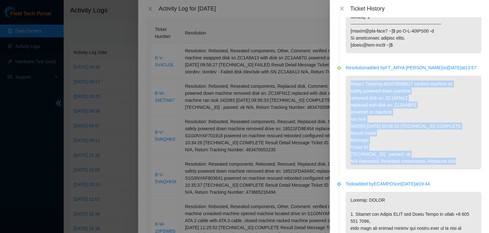
drag, startPoint x: 351, startPoint y: 92, endPoint x: 455, endPoint y: 170, distance: 129.4
click at [455, 169] on p "Return Tracking:463470058627 verified machine sn safely powered down machine re…" at bounding box center [414, 122] width 136 height 94
copy p "Return Tracking:463470058627 verified machine sn safely powered down machine re…"
click at [377, 147] on p "Return Tracking:463470058627 verified machine sn safely powered down machine re…" at bounding box center [414, 122] width 136 height 94
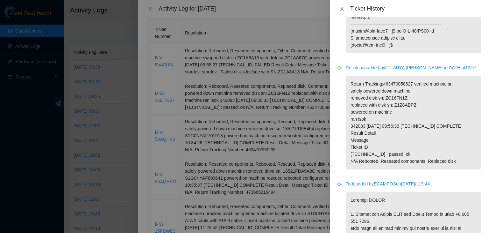
click at [340, 9] on icon "close" at bounding box center [342, 8] width 5 height 5
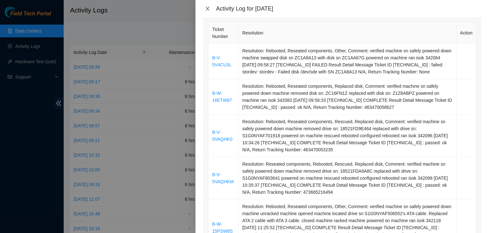
click at [208, 11] on icon "close" at bounding box center [207, 8] width 5 height 5
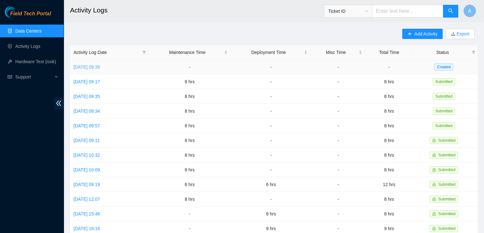
click at [100, 67] on link "Wed, 01 Oct 2025 09:39" at bounding box center [87, 66] width 26 height 5
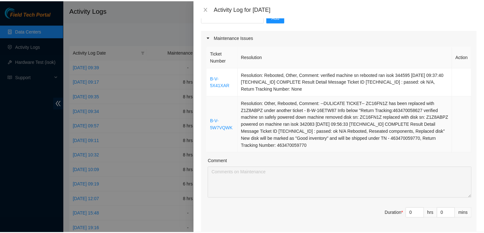
scroll to position [0, 0]
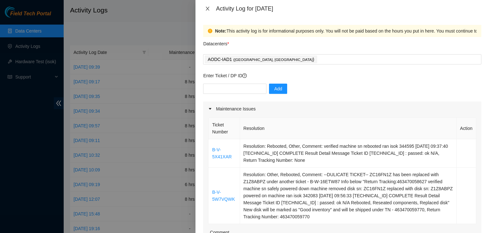
click at [207, 8] on icon "close" at bounding box center [208, 9] width 4 height 4
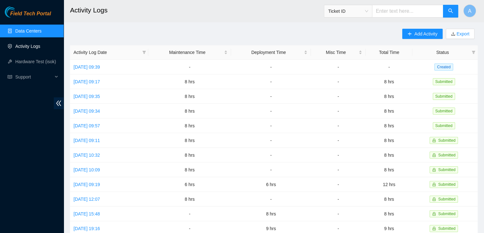
click at [40, 46] on link "Activity Logs" at bounding box center [27, 46] width 25 height 5
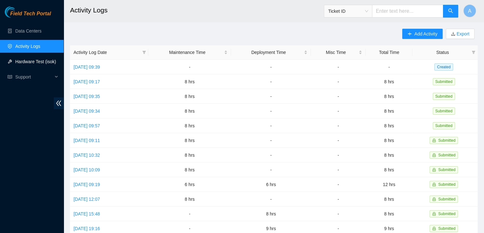
click at [45, 59] on link "Hardware Test (isok)" at bounding box center [35, 61] width 41 height 5
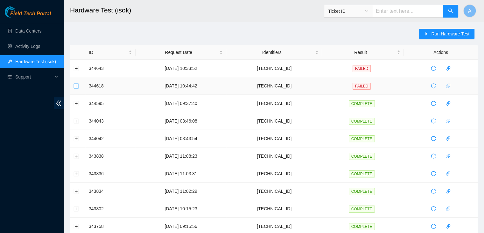
click at [77, 86] on button "Expand row" at bounding box center [76, 85] width 5 height 5
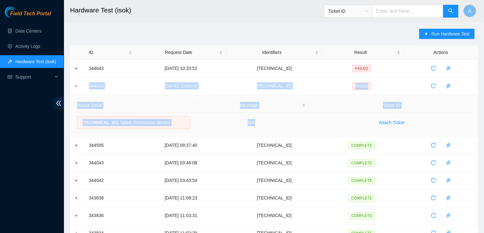
drag, startPoint x: 85, startPoint y: 85, endPoint x: 277, endPoint y: 117, distance: 195.4
copy tbody "344618 01-10-2025 10:44:42 104.84.154.27 FAILED Result Detail Message Ticket ID…"
click at [277, 117] on td "N/A" at bounding box center [252, 122] width 116 height 20
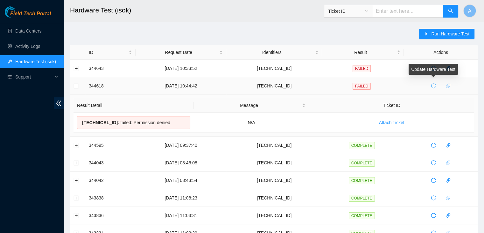
click at [430, 88] on button "button" at bounding box center [434, 86] width 10 height 10
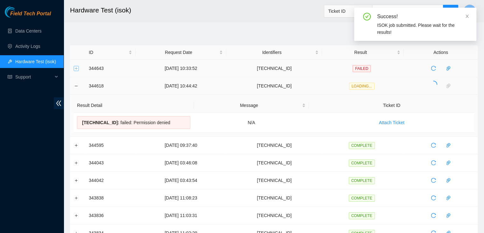
click at [77, 67] on button "Expand row" at bounding box center [76, 68] width 5 height 5
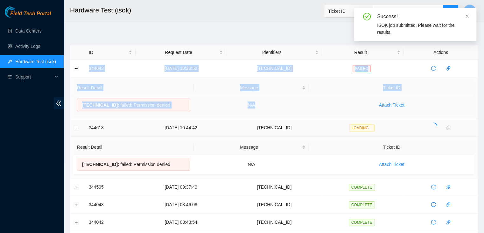
drag, startPoint x: 85, startPoint y: 67, endPoint x: 273, endPoint y: 105, distance: 191.0
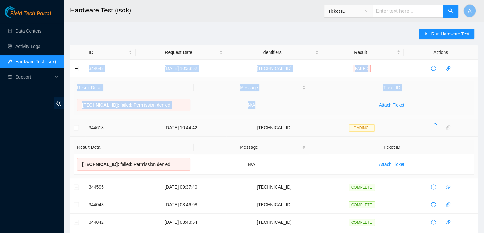
copy tbody "344643 01-10-2025 10:33:52 104.84.228.27 FAILED Result Detail Message Ticket ID…"
click at [273, 105] on td "N/A" at bounding box center [252, 105] width 116 height 20
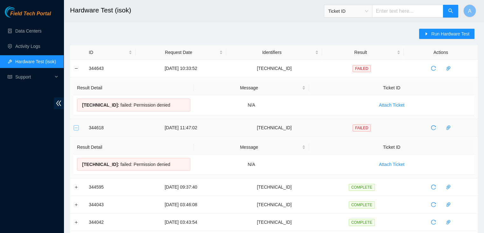
click at [76, 127] on button "Collapse row" at bounding box center [76, 127] width 5 height 5
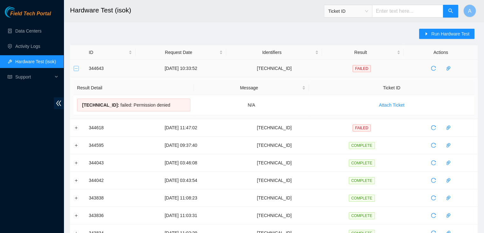
click at [76, 69] on button "Collapse row" at bounding box center [76, 68] width 5 height 5
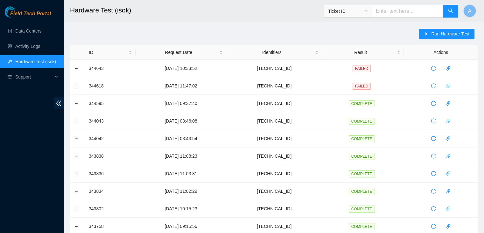
click at [120, 33] on div "Run Hardware Test ID Request Date Identifiers Result Actions 344643 01-10-2025 …" at bounding box center [274, 230] width 408 height 402
click at [462, 35] on span "Run Hardware Test" at bounding box center [451, 33] width 38 height 7
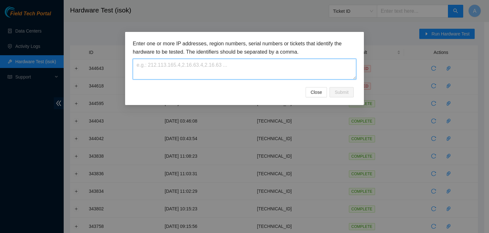
click at [322, 60] on textarea at bounding box center [245, 69] width 224 height 21
paste textarea "104.98.119.185"
type textarea "104.98.119.185"
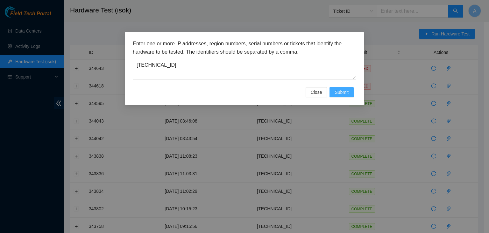
click at [337, 92] on span "Submit" at bounding box center [342, 92] width 14 height 7
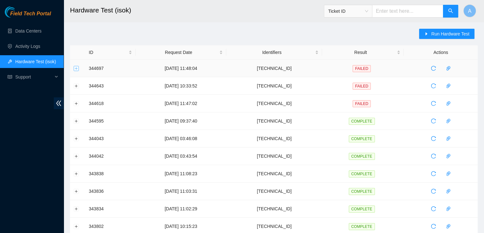
click at [77, 67] on button "Expand row" at bounding box center [76, 68] width 5 height 5
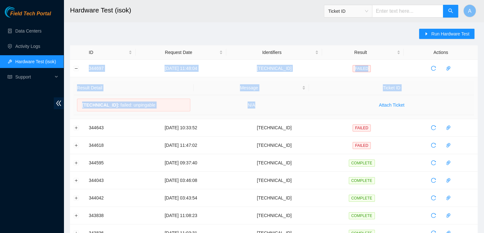
drag, startPoint x: 82, startPoint y: 66, endPoint x: 271, endPoint y: 104, distance: 192.6
click at [271, 104] on td "N/A" at bounding box center [252, 105] width 116 height 20
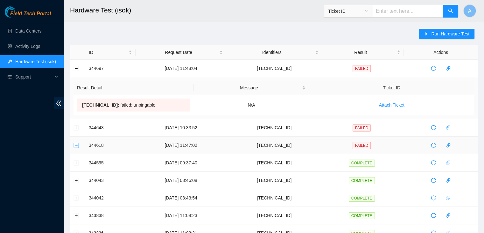
click at [75, 144] on button "Expand row" at bounding box center [76, 144] width 5 height 5
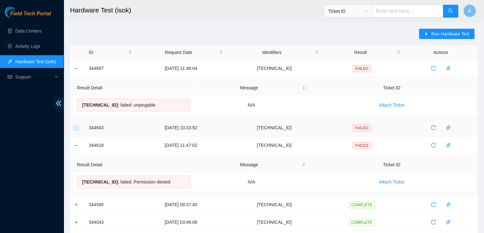
click at [75, 129] on button "Expand row" at bounding box center [76, 127] width 5 height 5
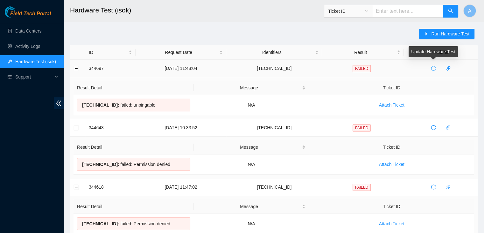
click at [436, 67] on span "reload" at bounding box center [434, 68] width 10 height 5
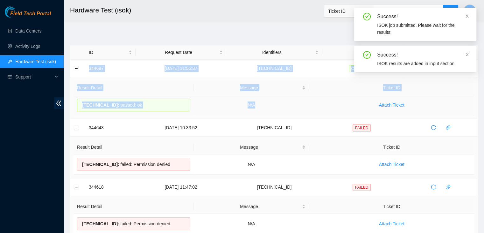
drag, startPoint x: 87, startPoint y: 68, endPoint x: 300, endPoint y: 97, distance: 215.5
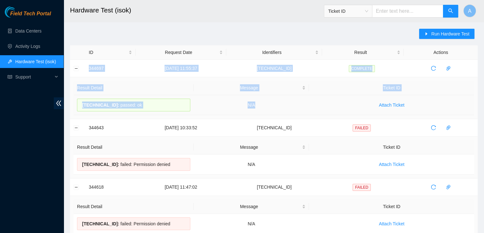
click at [300, 97] on td "N/A" at bounding box center [252, 105] width 116 height 20
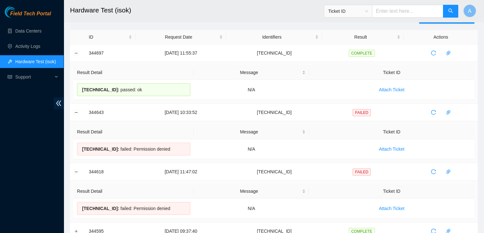
scroll to position [18, 0]
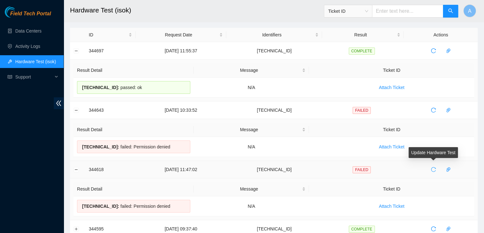
click at [433, 170] on icon "reload" at bounding box center [433, 169] width 5 height 5
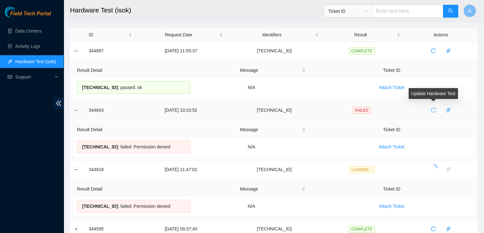
click at [433, 110] on icon "reload" at bounding box center [433, 109] width 5 height 5
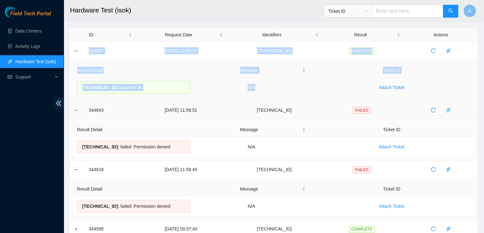
drag, startPoint x: 85, startPoint y: 46, endPoint x: 272, endPoint y: 91, distance: 192.0
click at [272, 91] on td "N/A" at bounding box center [252, 87] width 116 height 20
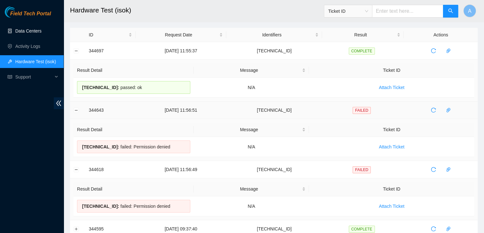
click at [41, 33] on link "Data Centers" at bounding box center [28, 30] width 26 height 5
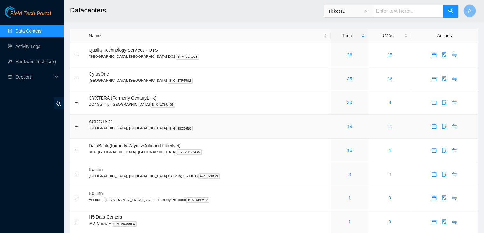
click at [347, 126] on link "19" at bounding box center [349, 126] width 5 height 5
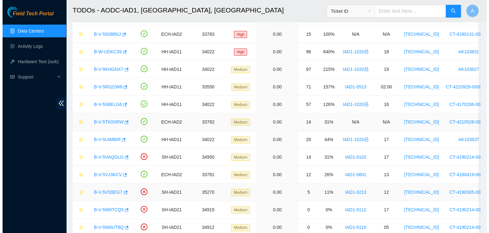
scroll to position [192, 0]
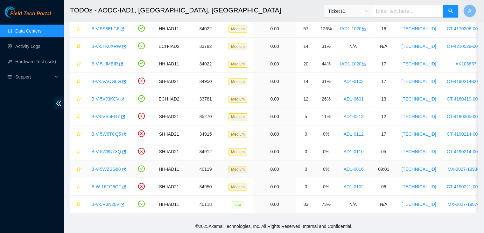
click at [113, 166] on link "B-V-5WZSG88" at bounding box center [106, 168] width 30 height 5
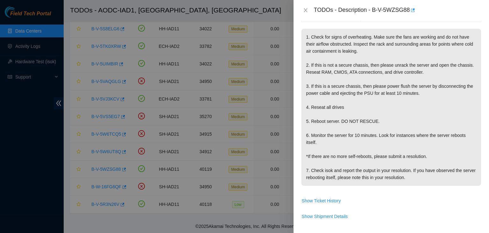
scroll to position [89, 0]
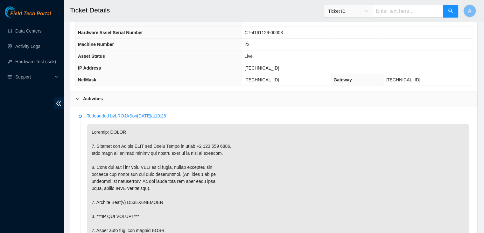
scroll to position [261, 0]
click at [267, 69] on span "[TECHNICAL_ID]" at bounding box center [262, 68] width 35 height 5
click at [267, 69] on span "104.98.119.185" at bounding box center [262, 68] width 35 height 5
copy span "104.98.119.185"
click at [267, 69] on span "104.98.119.185" at bounding box center [262, 68] width 35 height 5
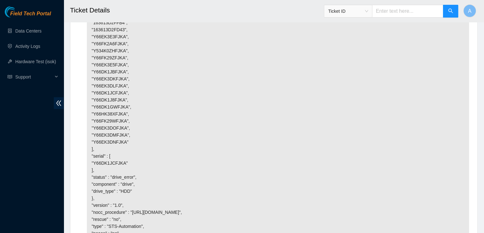
scroll to position [1555, 0]
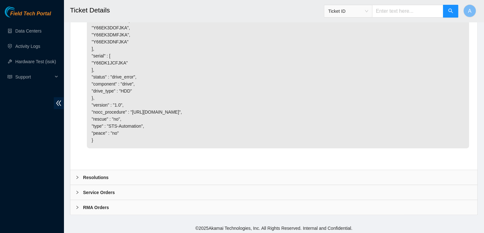
click at [205, 177] on div "Resolutions" at bounding box center [273, 177] width 407 height 15
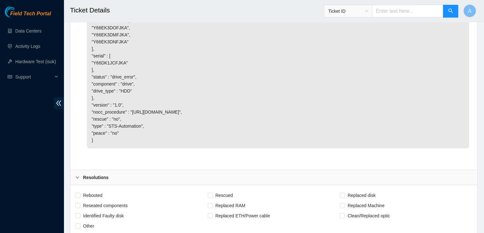
click at [170, 100] on p "{ "comment" : "Failed_backend_data_disk", "request" : null, "observations" : { …" at bounding box center [278, 10] width 383 height 276
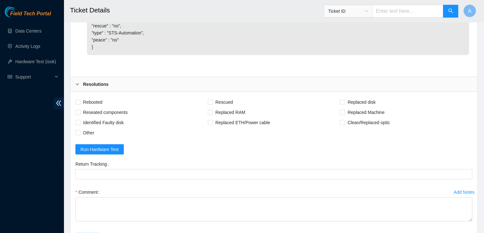
scroll to position [1719, 0]
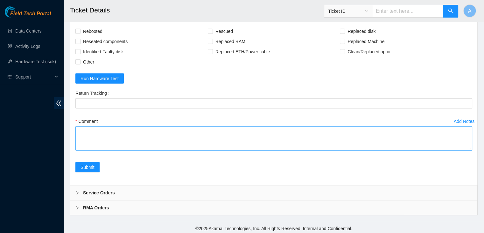
drag, startPoint x: 470, startPoint y: 147, endPoint x: 465, endPoint y: 211, distance: 64.6
click at [465, 150] on textarea "Comment" at bounding box center [273, 138] width 397 height 24
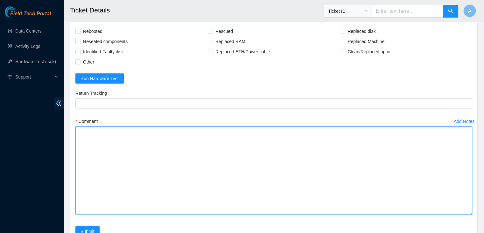
click at [418, 165] on textarea "Comment" at bounding box center [273, 170] width 397 height 88
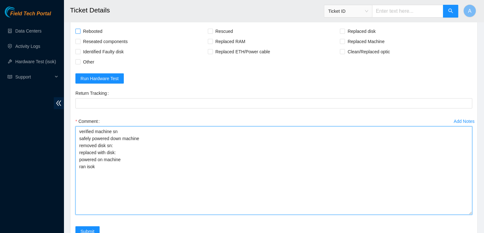
type textarea "verified machine sn safely powered down machine removed disk sn: replaced with …"
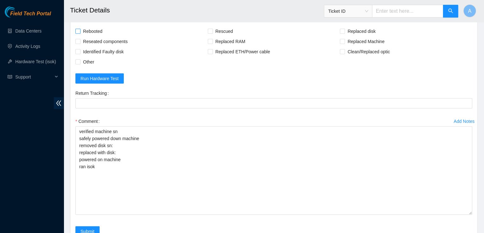
click at [92, 33] on span "Rebooted" at bounding box center [93, 31] width 25 height 10
click at [80, 33] on input "Rebooted" at bounding box center [77, 31] width 4 height 4
click at [92, 31] on span "Rebooted" at bounding box center [93, 31] width 25 height 10
click at [80, 31] on input "Rebooted" at bounding box center [77, 31] width 4 height 4
click at [92, 32] on span "Rebooted" at bounding box center [93, 31] width 25 height 10
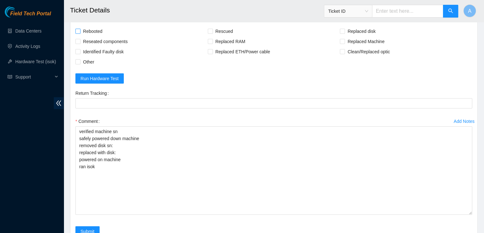
click at [80, 32] on input "Rebooted" at bounding box center [77, 31] width 4 height 4
checkbox input "true"
click at [91, 39] on span "Reseated components" at bounding box center [106, 41] width 50 height 10
click at [80, 39] on input "Reseated components" at bounding box center [77, 41] width 4 height 4
checkbox input "true"
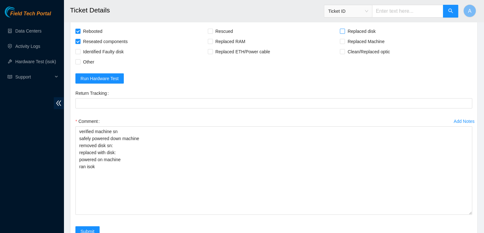
click at [354, 32] on span "Replaced disk" at bounding box center [361, 31] width 33 height 10
click at [345, 32] on input "Replaced disk" at bounding box center [342, 31] width 4 height 4
checkbox input "true"
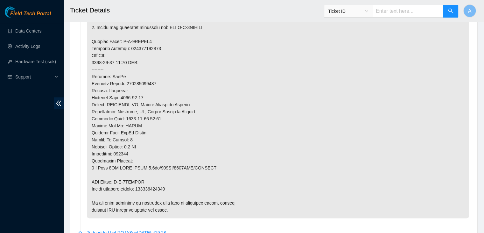
scroll to position [468, 0]
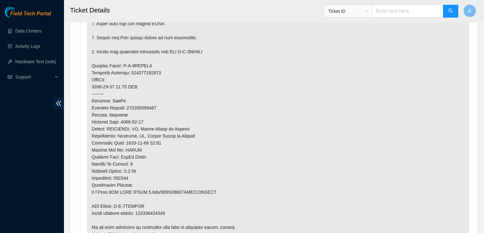
click at [160, 210] on p at bounding box center [278, 79] width 383 height 325
copy p "463470059759"
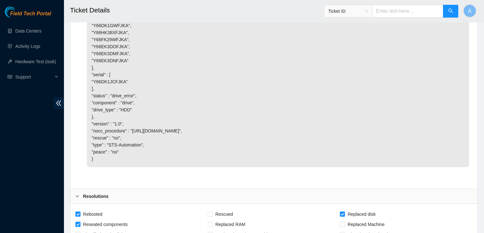
scroll to position [1646, 0]
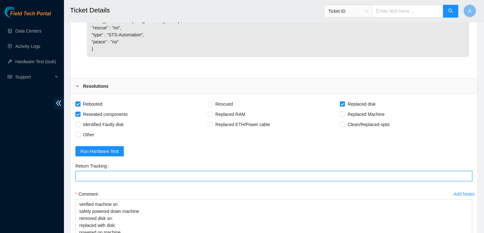
click at [156, 174] on Tracking "Return Tracking" at bounding box center [273, 176] width 397 height 10
paste Tracking "463470059759"
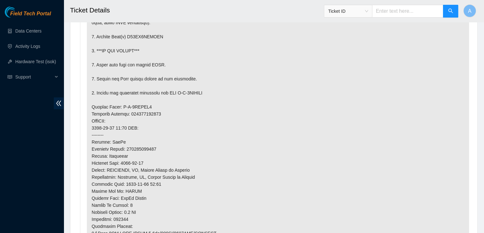
scroll to position [401, 0]
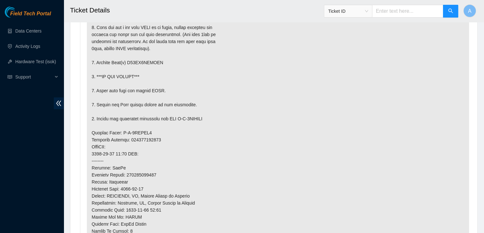
type Tracking "463470059759"
click at [149, 59] on p at bounding box center [278, 146] width 383 height 325
copy p "Y66DK1JCFJKA"
click at [149, 59] on p at bounding box center [278, 146] width 383 height 325
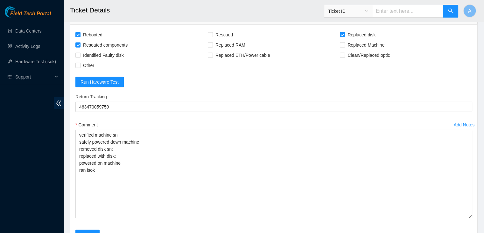
scroll to position [1716, 0]
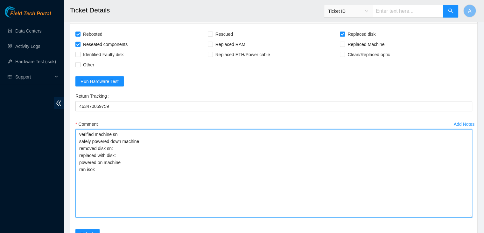
click at [141, 142] on textarea "verified machine sn safely powered down machine removed disk sn: replaced with …" at bounding box center [273, 173] width 397 height 88
click at [141, 143] on textarea "verified machine sn safely powered down machine removed disk sn: replaced with …" at bounding box center [273, 173] width 397 height 88
paste textarea "Y66DK1JCFJKA"
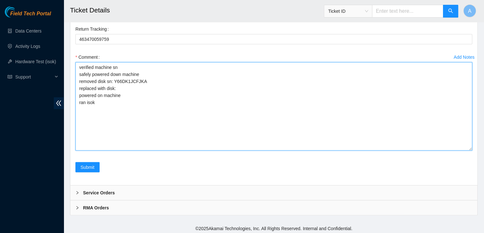
scroll to position [1782, 0]
click at [208, 104] on textarea "verified machine sn safely powered down machine removed disk sn: Y66DK1JCFJKA r…" at bounding box center [273, 106] width 397 height 88
paste textarea "Z1Z7N0DB"
click at [186, 107] on textarea "verified machine sn safely powered down machine removed disk sn: Y66DK1JCFJKA r…" at bounding box center [273, 106] width 397 height 88
paste textarea "344697 01-10-2025 11:55:37 104.98.119.185 COMPLETE Result Detail Message Ticket…"
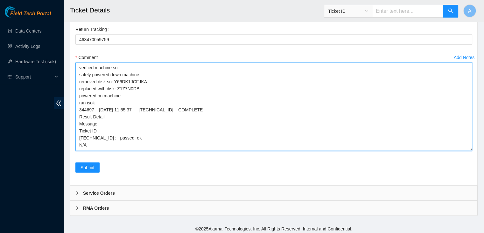
drag, startPoint x: 471, startPoint y: 148, endPoint x: 464, endPoint y: 230, distance: 82.2
click at [464, 151] on textarea "verified machine sn safely powered down machine removed disk sn: Y66DK1JCFJKA r…" at bounding box center [273, 106] width 397 height 88
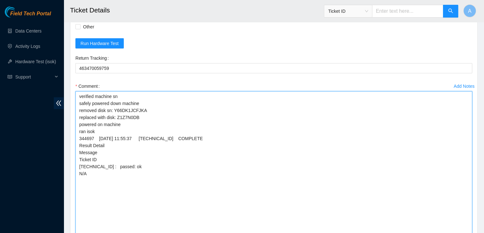
scroll to position [1747, 0]
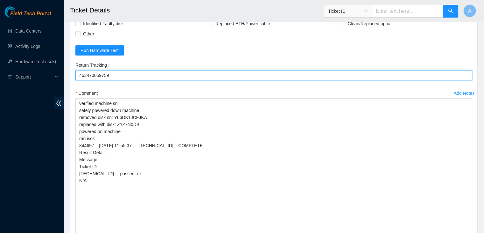
drag, startPoint x: 112, startPoint y: 74, endPoint x: 79, endPoint y: 74, distance: 32.8
click at [79, 74] on Tracking "463470059759" at bounding box center [273, 75] width 397 height 10
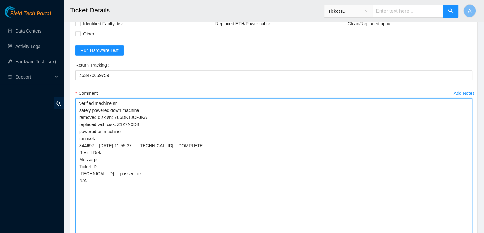
click at [84, 195] on textarea "verified machine sn safely powered down machine removed disk sn: Y66DK1JCFJKA r…" at bounding box center [273, 183] width 397 height 171
paste textarea "463470059759"
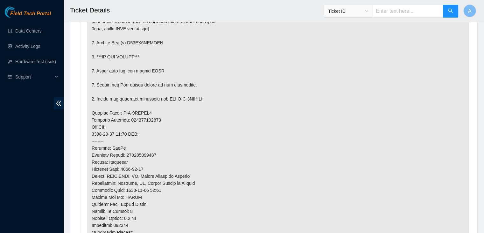
scroll to position [422, 0]
type textarea "verified machine sn safely powered down machine removed disk sn: Y66DK1JCFJKA r…"
click at [216, 148] on p at bounding box center [278, 125] width 383 height 325
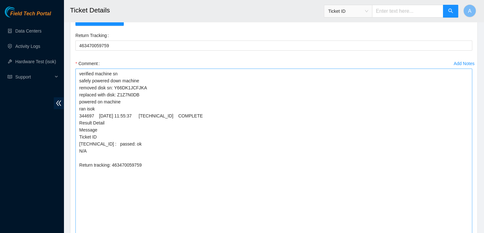
scroll to position [1865, 0]
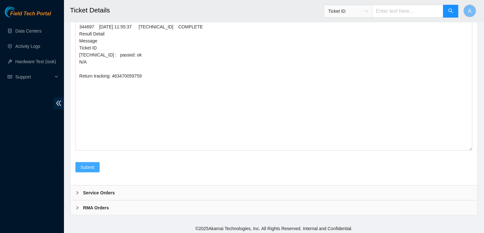
click at [93, 167] on span "Submit" at bounding box center [88, 166] width 14 height 7
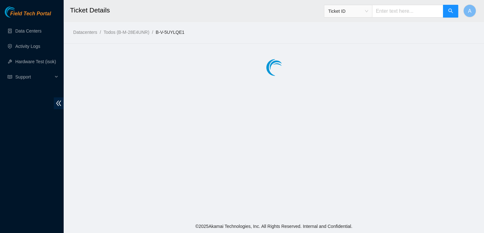
scroll to position [0, 0]
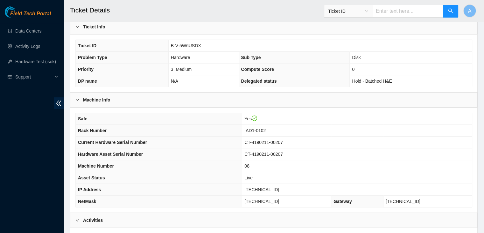
scroll to position [348, 0]
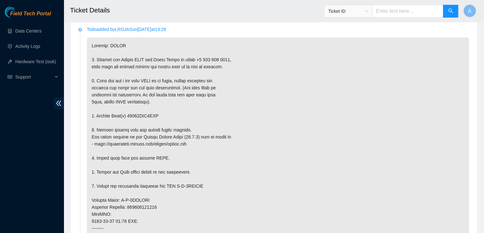
click at [226, 147] on p at bounding box center [278, 206] width 383 height 339
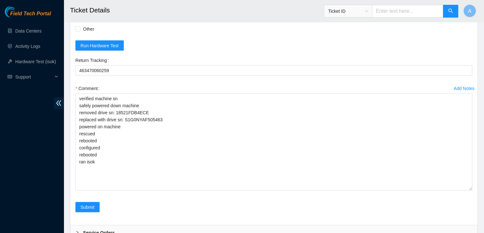
scroll to position [1381, 0]
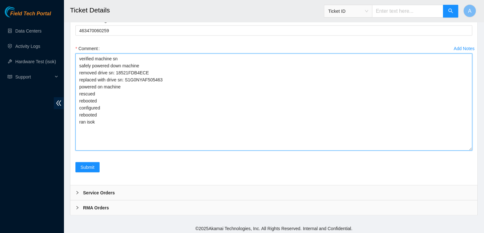
click at [152, 123] on textarea "verified machine sn safely powered down machine removed drive sn: 18521FDB4ECE …" at bounding box center [273, 102] width 397 height 97
click at [118, 126] on textarea "verified machine sn safely powered down machine removed drive sn: 18521FDB4ECE …" at bounding box center [273, 102] width 397 height 97
paste textarea "344618 [DATE] 10:44:42 [TECHNICAL_ID] FAILED Result Detail Message Ticket ID [T…"
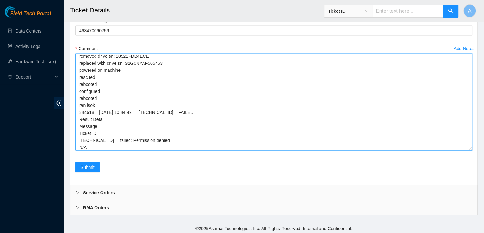
scroll to position [32, 0]
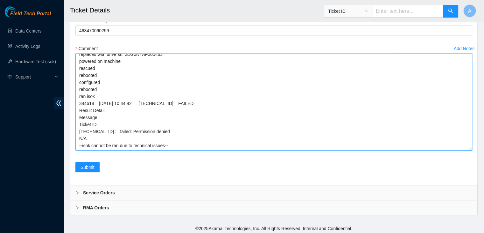
click at [79, 137] on textarea "verified machine sn safely powered down machine removed drive sn: 18521FDB4ECE …" at bounding box center [273, 102] width 397 height 97
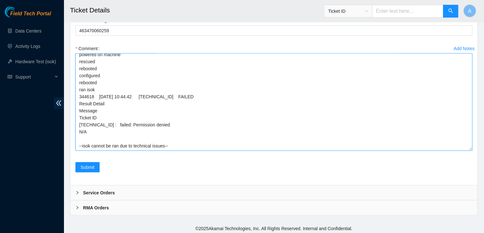
scroll to position [39, 0]
click at [164, 136] on textarea "verified machine sn safely powered down machine removed drive sn: 18521FDB4ECE …" at bounding box center [273, 102] width 397 height 97
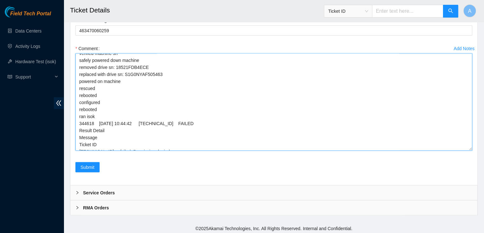
scroll to position [0, 0]
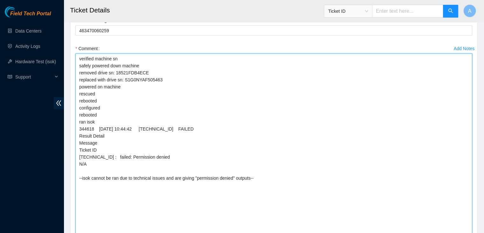
drag, startPoint x: 471, startPoint y: 147, endPoint x: 464, endPoint y: 240, distance: 93.6
drag, startPoint x: 256, startPoint y: 177, endPoint x: 78, endPoint y: 175, distance: 178.4
click at [78, 175] on textarea "verified machine sn safely powered down machine removed drive sn: 18521FDB4ECE …" at bounding box center [273, 149] width 397 height 190
click at [103, 193] on textarea "verified machine sn safely powered down machine removed drive sn: 18521FDB4ECE …" at bounding box center [273, 149] width 397 height 190
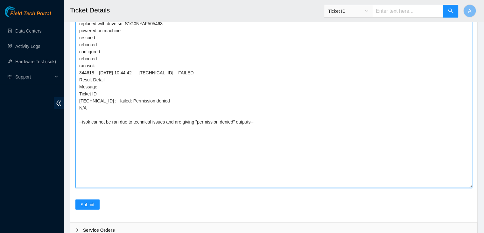
scroll to position [1437, 0]
click at [197, 96] on textarea "verified machine sn safely powered down machine removed drive sn: 18521FDB4ECE …" at bounding box center [273, 92] width 397 height 190
click at [257, 121] on textarea "verified machine sn safely powered down machine removed drive sn: 18521FDB4ECE …" at bounding box center [273, 92] width 397 height 190
type textarea "verified machine sn safely powered down machine removed drive sn: 18521FDB4ECE …"
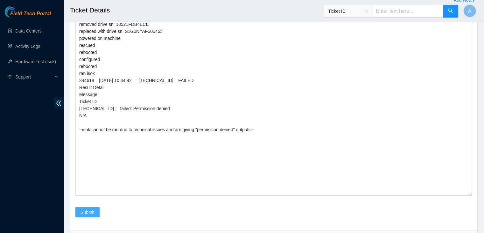
click at [86, 208] on span "Submit" at bounding box center [88, 211] width 14 height 7
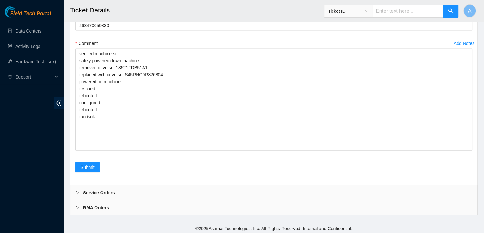
scroll to position [1375, 0]
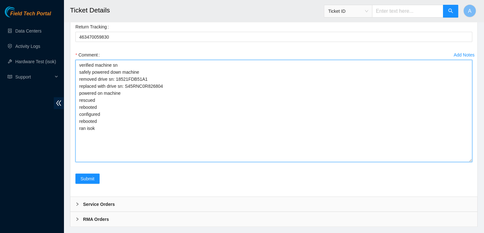
click at [196, 134] on textarea "verified machine sn safely powered down machine removed drive sn: 18521FDB51A1 …" at bounding box center [273, 111] width 397 height 102
paste textarea "344643 [DATE] 10:33:52 [TECHNICAL_ID] FAILED Result Detail Message Ticket ID [T…"
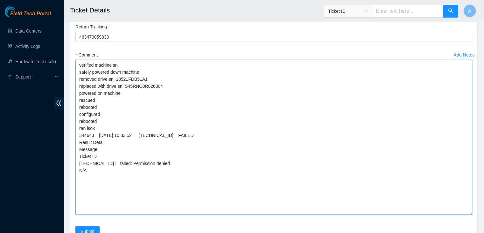
scroll to position [0, 0]
drag, startPoint x: 472, startPoint y: 158, endPoint x: 456, endPoint y: 218, distance: 61.2
click at [456, 214] on textarea "verified machine sn safely powered down machine removed drive sn: 18521FDB51A1 …" at bounding box center [273, 137] width 397 height 154
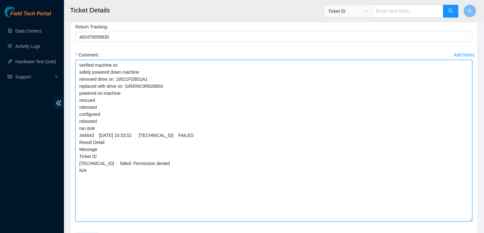
paste textarea "--isok cannot be ran due to technical issues and are giving "permission denied"…"
type textarea "verified machine sn safely powered down machine removed drive sn: 18521FDB51A1 …"
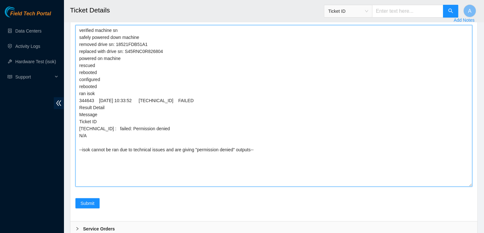
scroll to position [1410, 0]
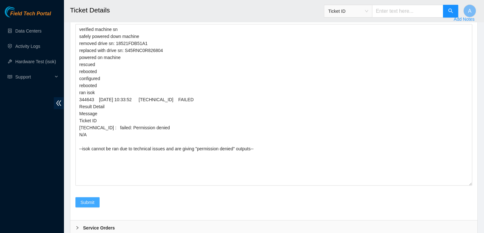
click at [92, 203] on span "Submit" at bounding box center [88, 201] width 14 height 7
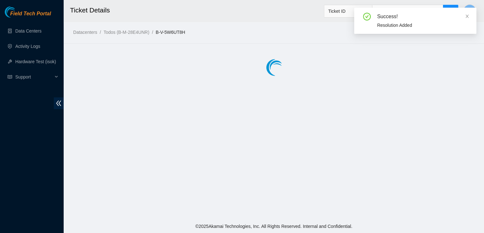
scroll to position [0, 0]
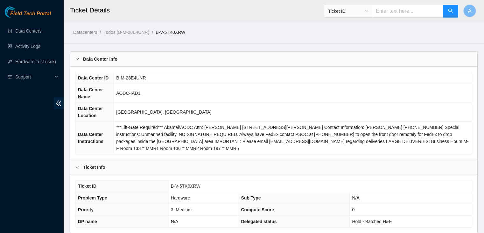
scroll to position [124, 0]
